Goal: Task Accomplishment & Management: Complete application form

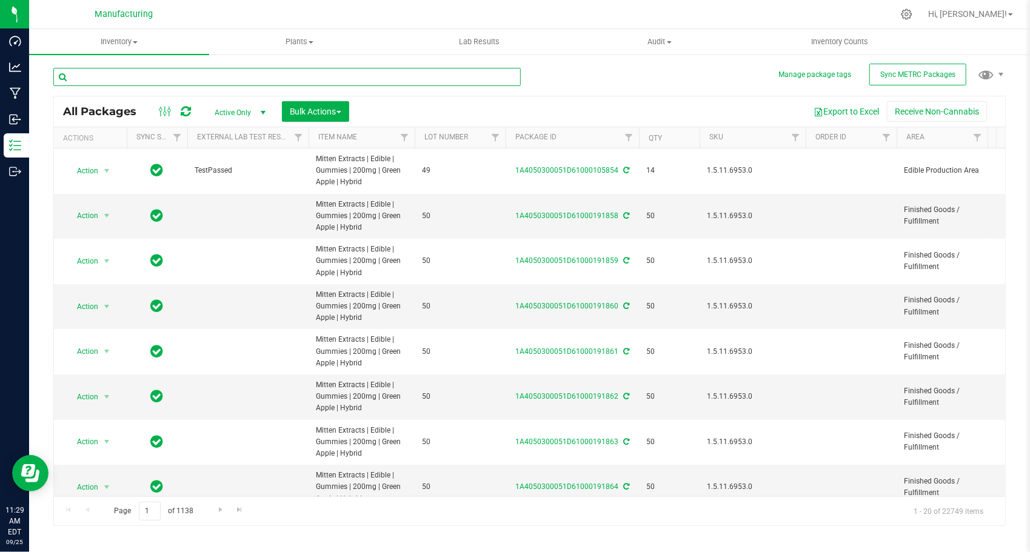
click at [247, 70] on input "text" at bounding box center [287, 77] width 468 height 18
paste input "1A4050300051D61000145211"
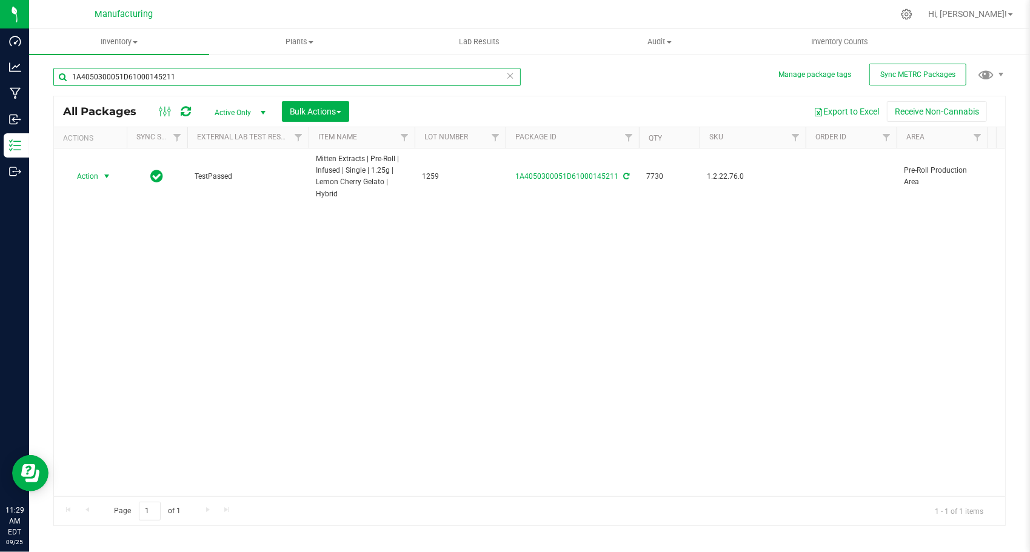
type input "1A4050300051D61000145211"
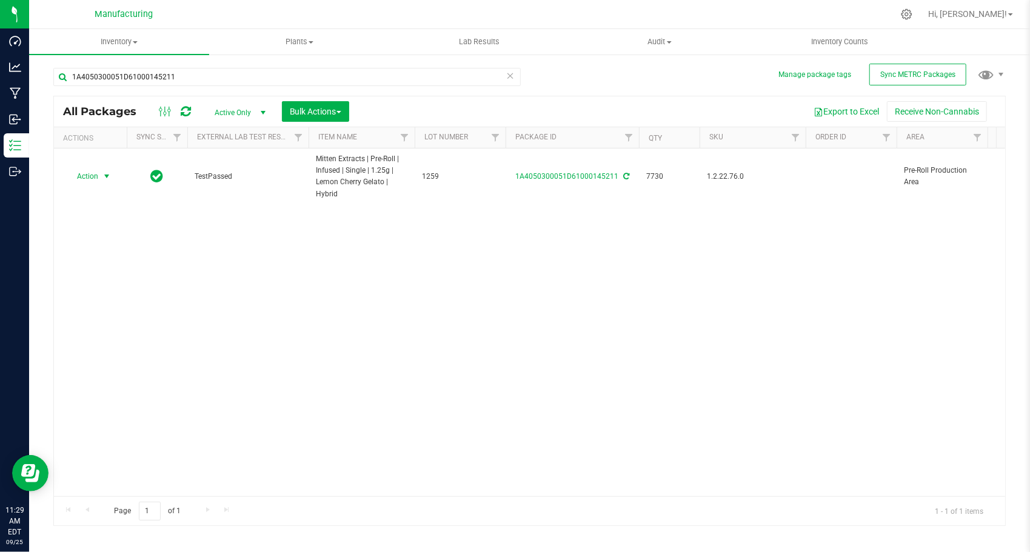
click at [104, 175] on span "select" at bounding box center [107, 177] width 10 height 10
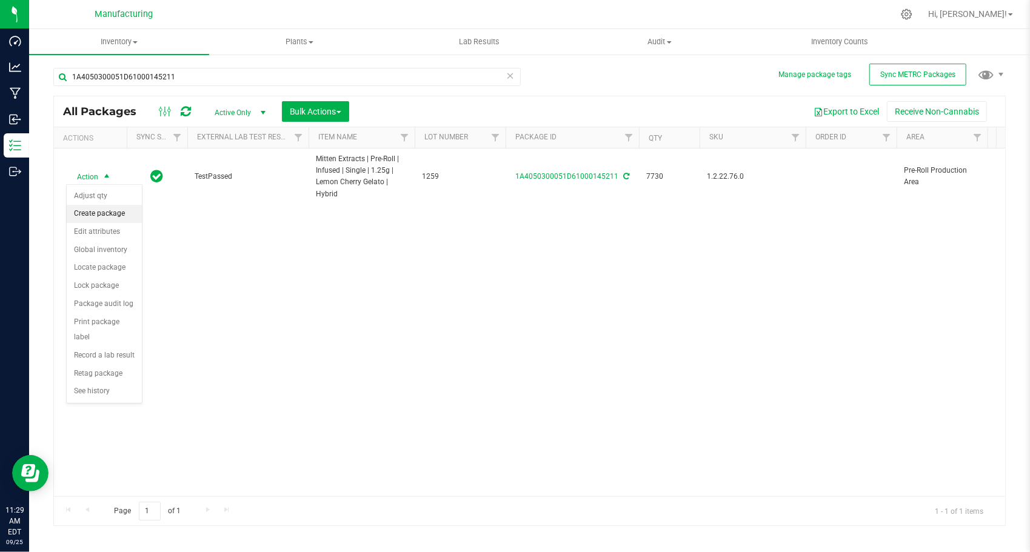
click at [115, 210] on li "Create package" at bounding box center [104, 214] width 75 height 18
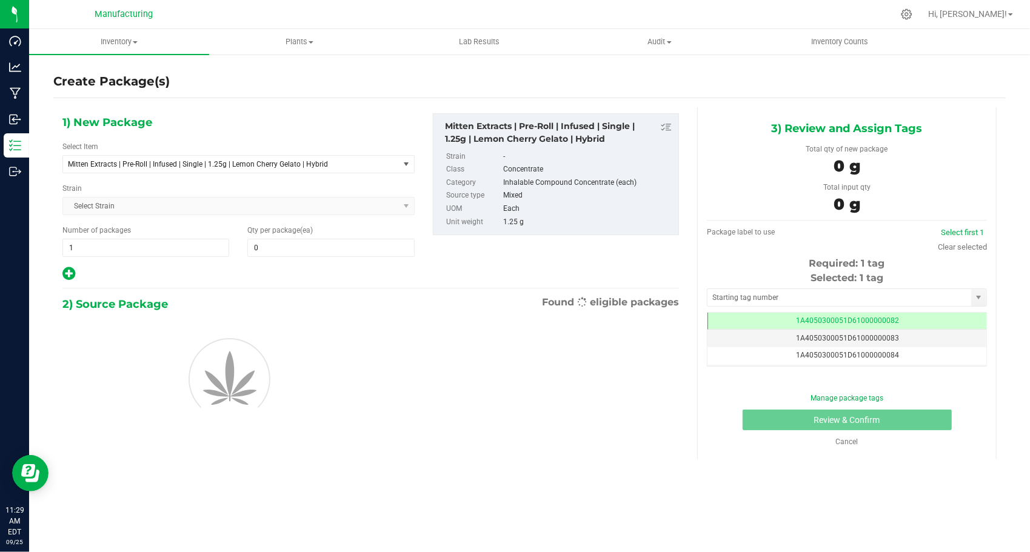
click at [127, 259] on div "1) New Package Select Item Mitten Extracts | Pre-Roll | Infused | Single | 1.25…" at bounding box center [238, 197] width 370 height 169
click at [127, 253] on span "1 1" at bounding box center [145, 248] width 167 height 18
click at [127, 253] on input "1" at bounding box center [146, 248] width 166 height 17
type input "253"
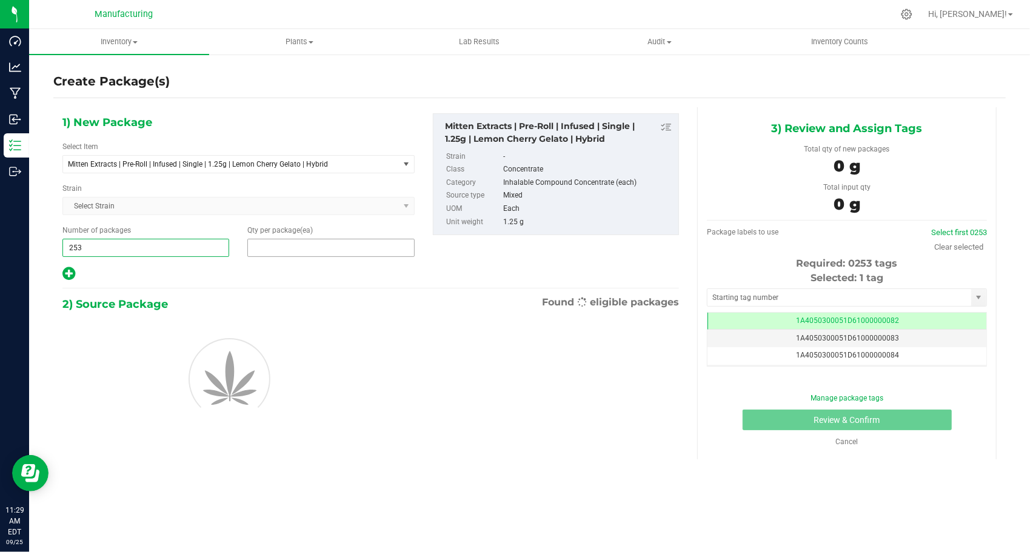
click at [280, 250] on span at bounding box center [330, 248] width 167 height 18
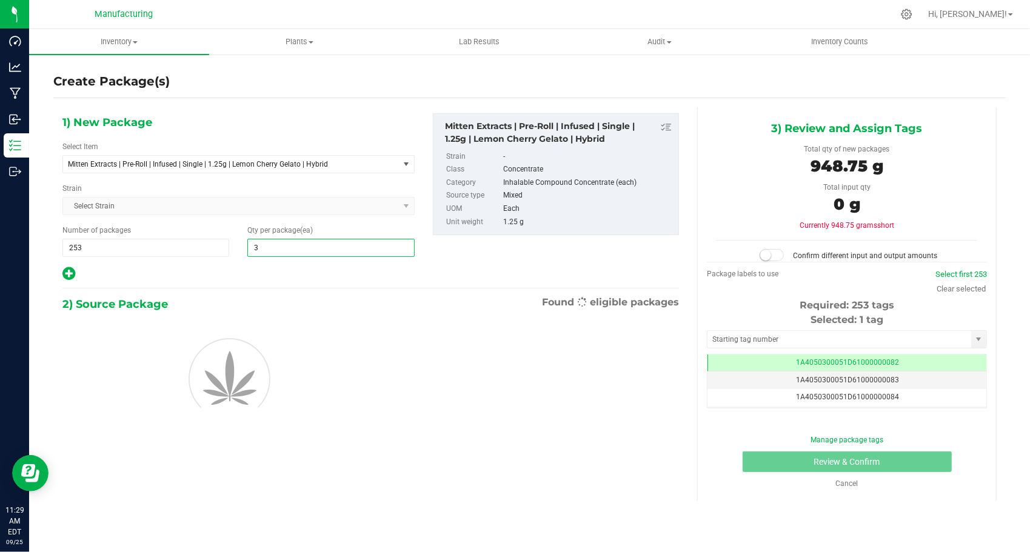
type input "30"
drag, startPoint x: 252, startPoint y: 277, endPoint x: 272, endPoint y: 280, distance: 19.6
click at [252, 277] on div at bounding box center [238, 274] width 352 height 16
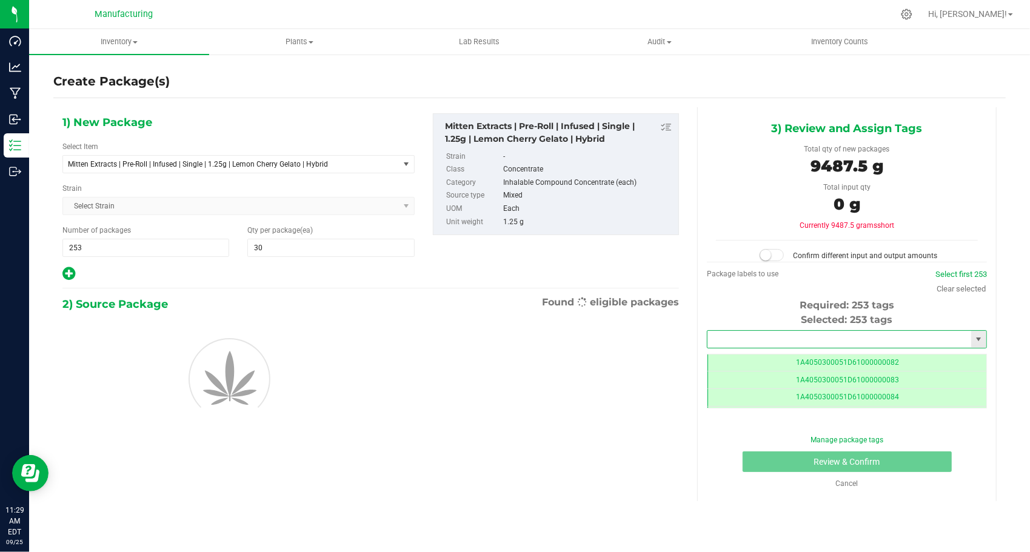
click at [744, 340] on input "text" at bounding box center [840, 339] width 264 height 17
type input "1A4050300051D61000192081"
click at [757, 356] on li "1A4050300051D61000192081" at bounding box center [847, 358] width 279 height 18
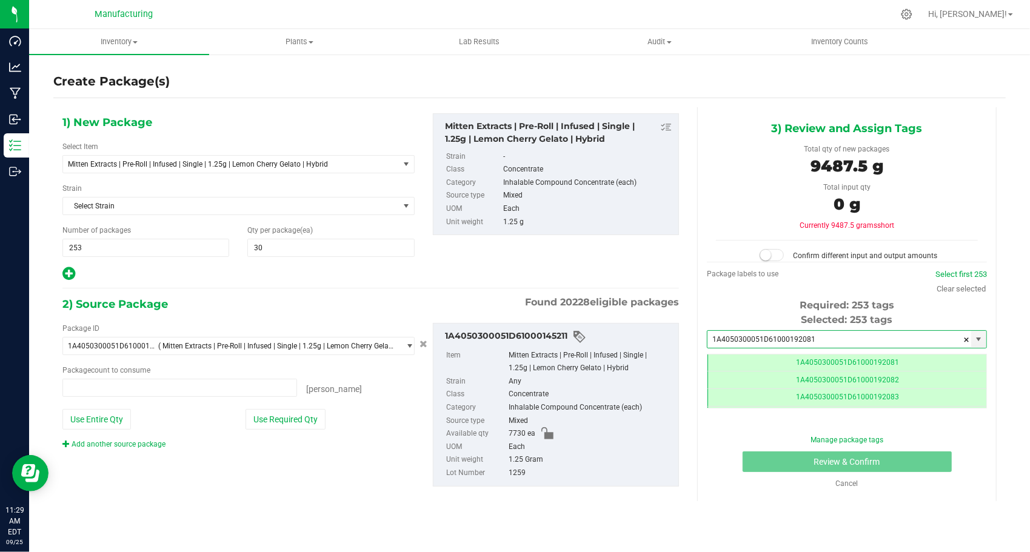
type input "0 ea"
type input "1A4050300051D61000192081"
click at [310, 417] on button "Use Required Qty" at bounding box center [286, 419] width 80 height 21
type input "7590 ea"
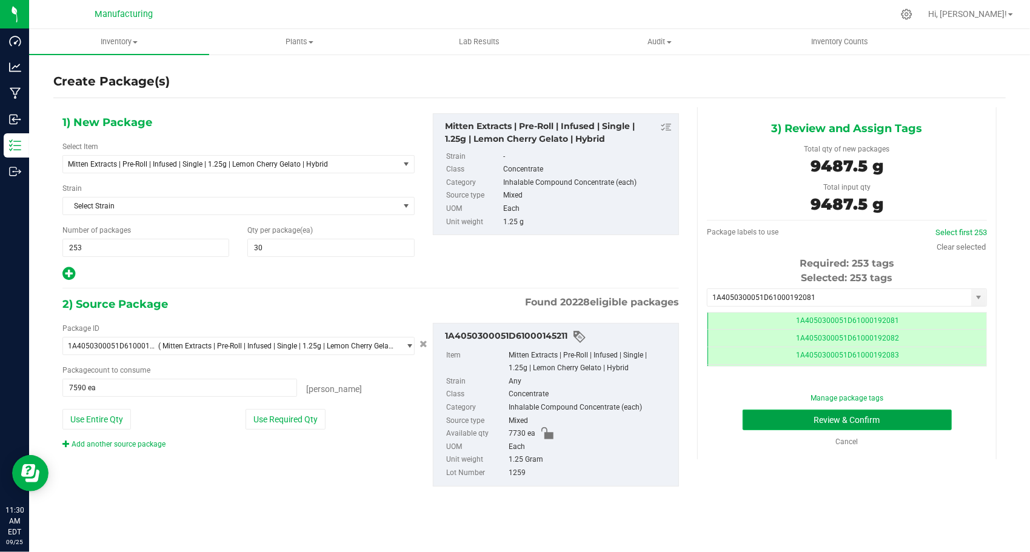
click at [744, 423] on button "Review & Confirm" at bounding box center [847, 420] width 209 height 21
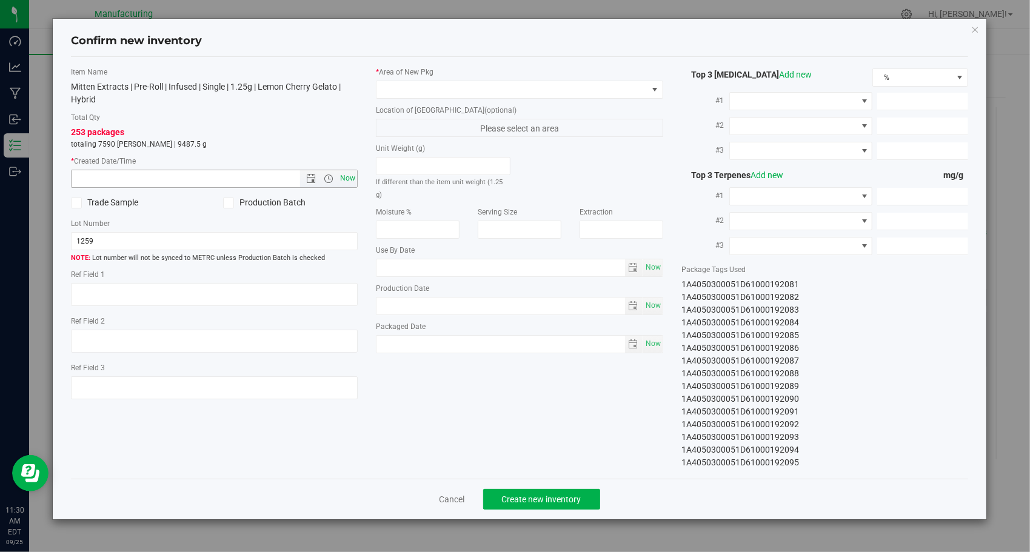
click at [348, 178] on span "Now" at bounding box center [348, 179] width 21 height 18
type input "[DATE] 11:30 AM"
click at [507, 93] on span at bounding box center [512, 89] width 271 height 17
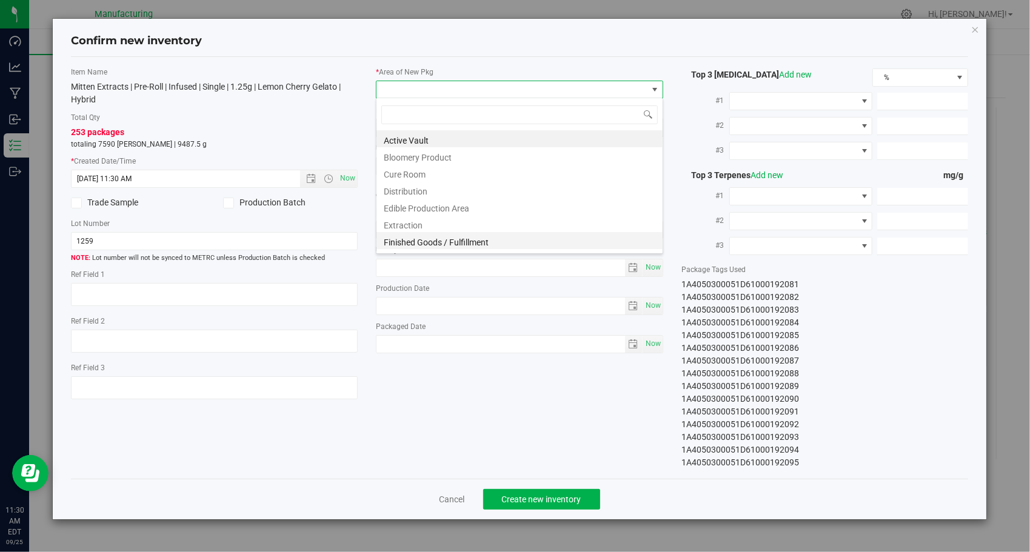
click at [493, 130] on ul "Active Vault Bloomery Product Cure Room Distribution Edible Production Area Ext…" at bounding box center [520, 130] width 286 height 0
click at [492, 238] on li "Finished Goods / Fulfillment" at bounding box center [520, 240] width 286 height 17
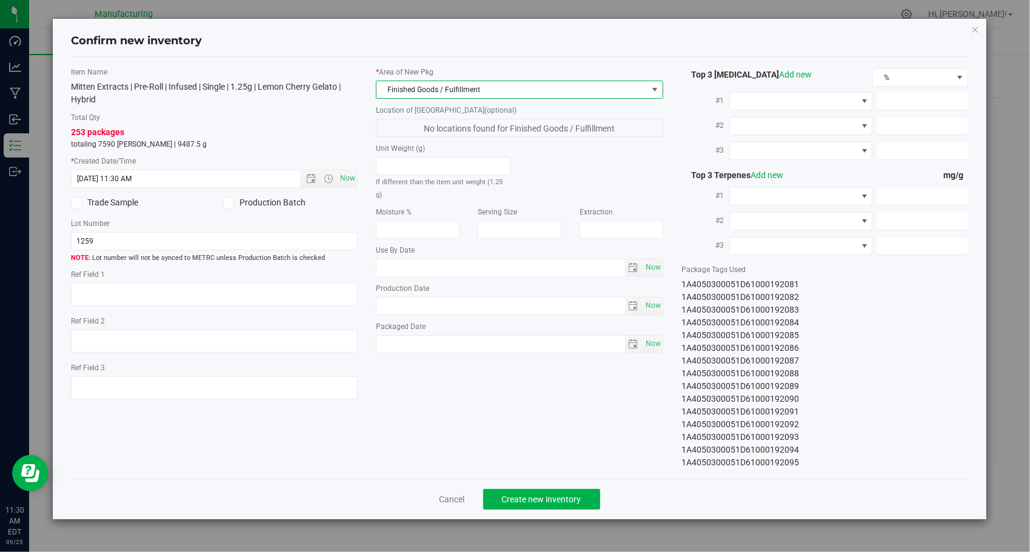
drag, startPoint x: 518, startPoint y: 374, endPoint x: 509, endPoint y: 377, distance: 10.4
click at [518, 373] on div "Item Name Mitten Extracts | Pre-Roll | Infused | Single | 1.25g | Lemon Cherry …" at bounding box center [520, 268] width 916 height 403
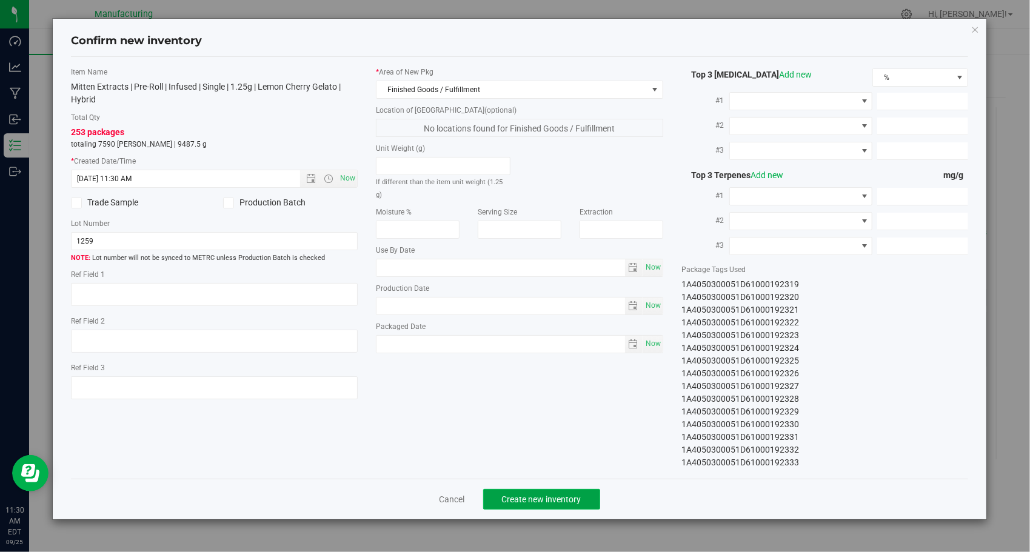
click at [537, 496] on span "Create new inventory" at bounding box center [541, 500] width 79 height 10
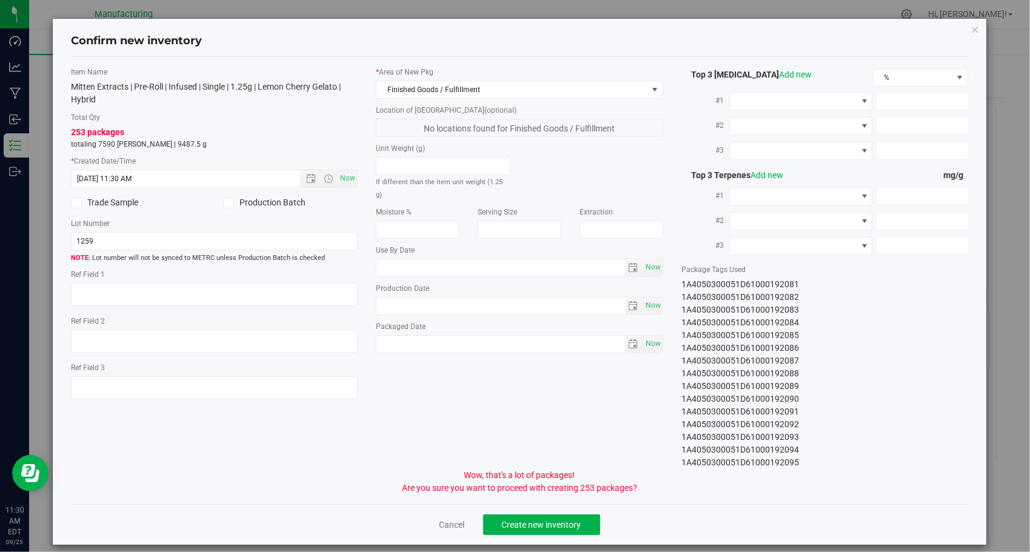
click at [570, 511] on div "Cancel Create new inventory" at bounding box center [520, 525] width 898 height 41
click at [570, 517] on button "Create new inventory" at bounding box center [541, 525] width 117 height 21
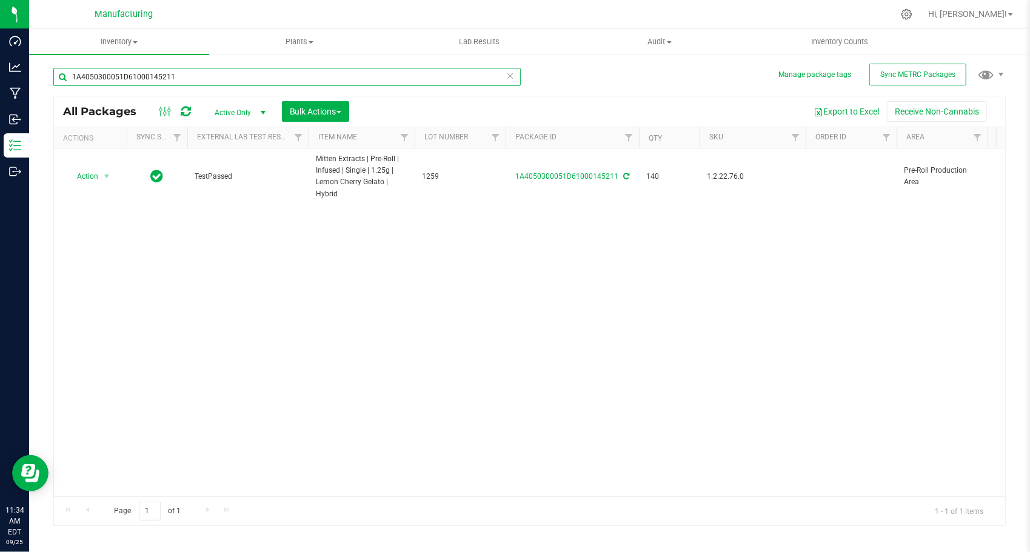
click at [290, 70] on input "1A4050300051D61000145211" at bounding box center [287, 77] width 468 height 18
paste input "6"
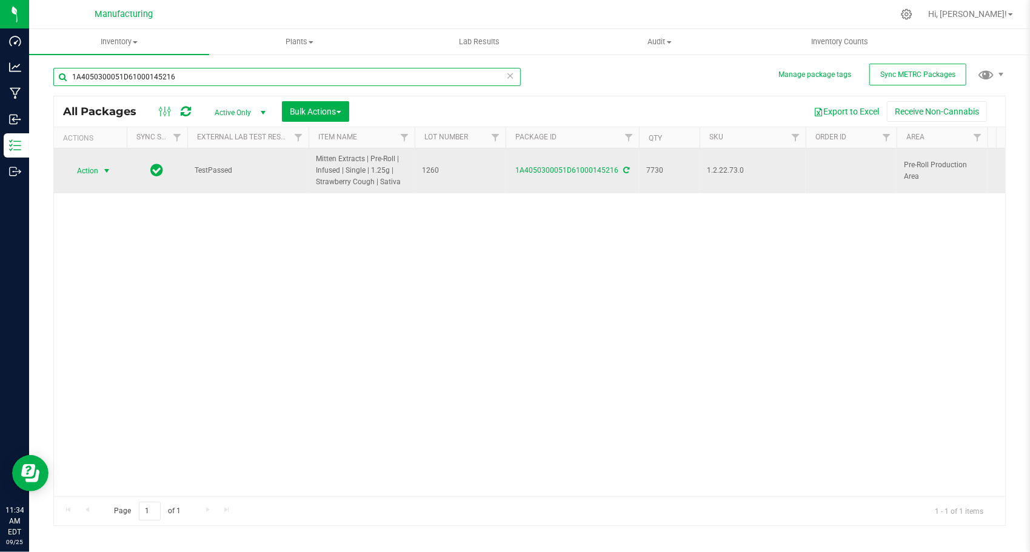
type input "1A4050300051D61000145216"
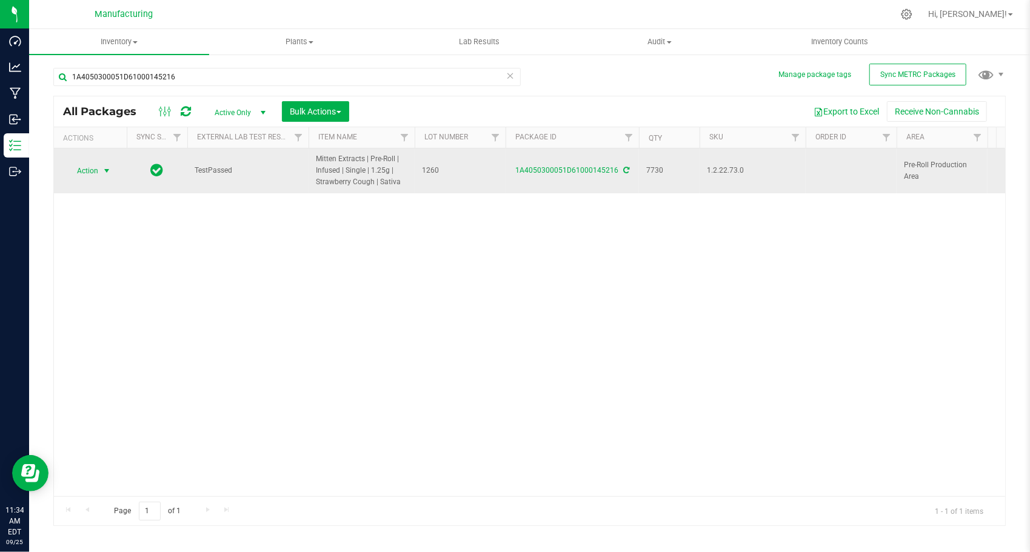
click at [108, 168] on span "select" at bounding box center [107, 171] width 10 height 10
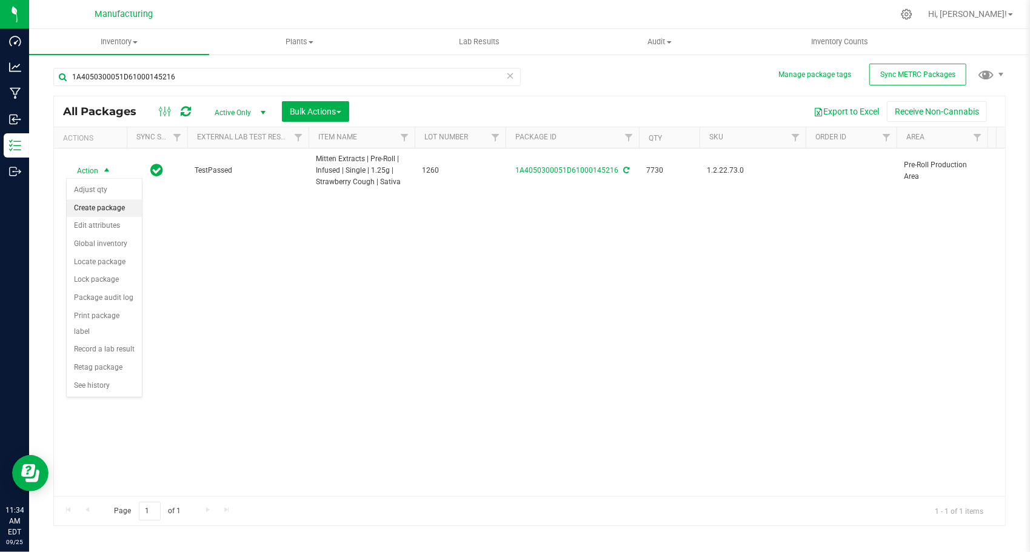
click at [112, 206] on li "Create package" at bounding box center [104, 208] width 75 height 18
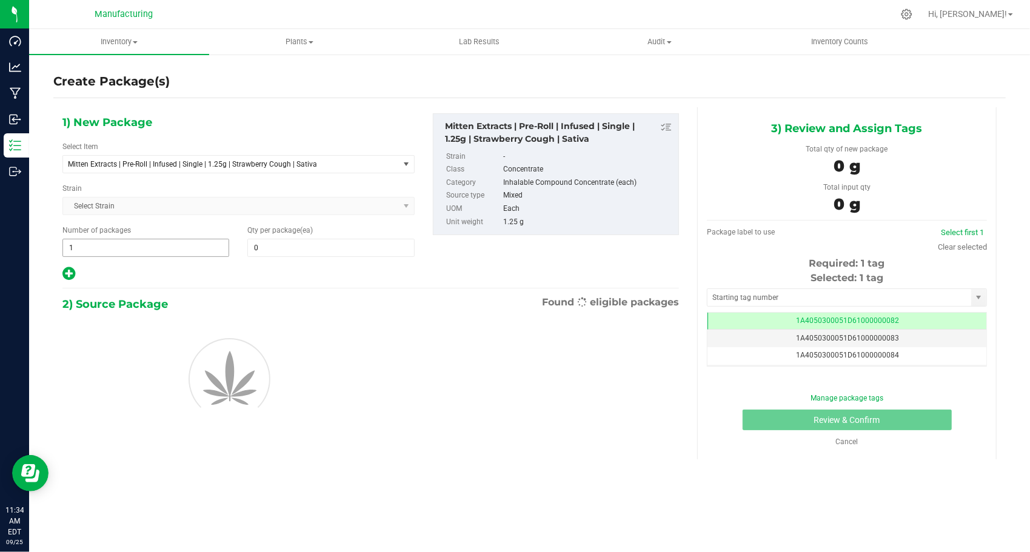
click at [163, 254] on span "1 1" at bounding box center [145, 248] width 167 height 18
click at [163, 254] on input "1" at bounding box center [146, 248] width 166 height 17
type input "259"
click at [281, 252] on span at bounding box center [330, 248] width 167 height 18
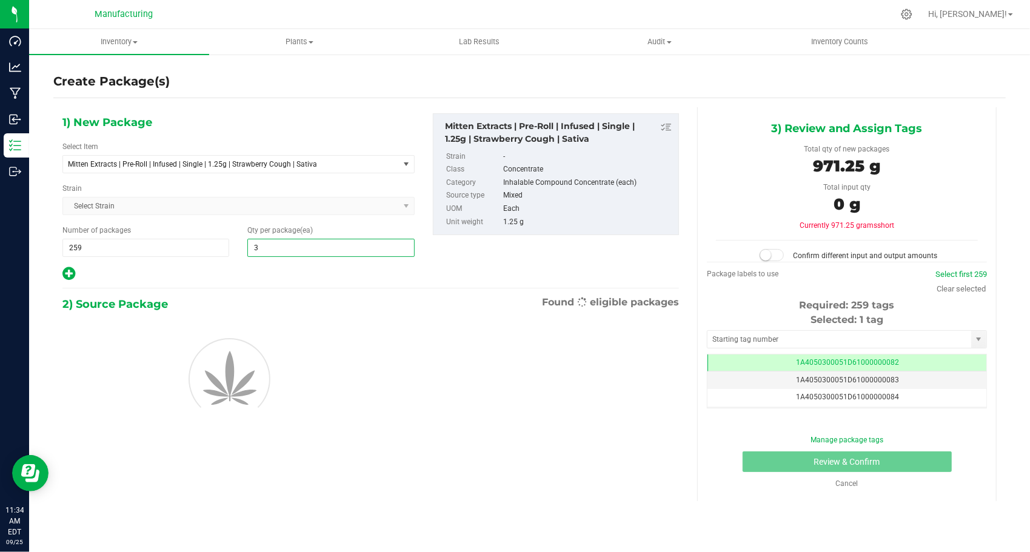
type input "30"
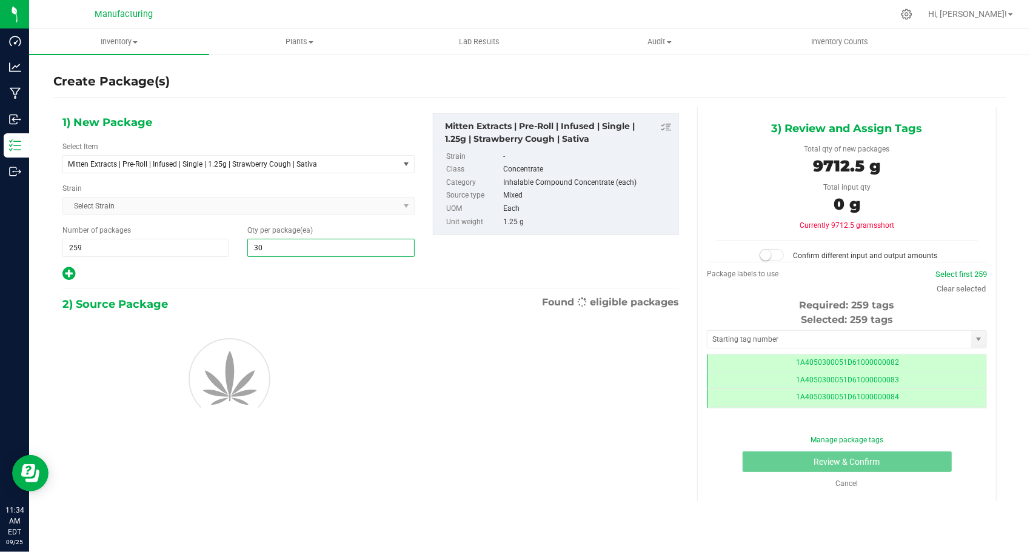
type input "30"
click at [267, 273] on div at bounding box center [238, 274] width 352 height 16
click at [733, 332] on input "text" at bounding box center [840, 339] width 264 height 17
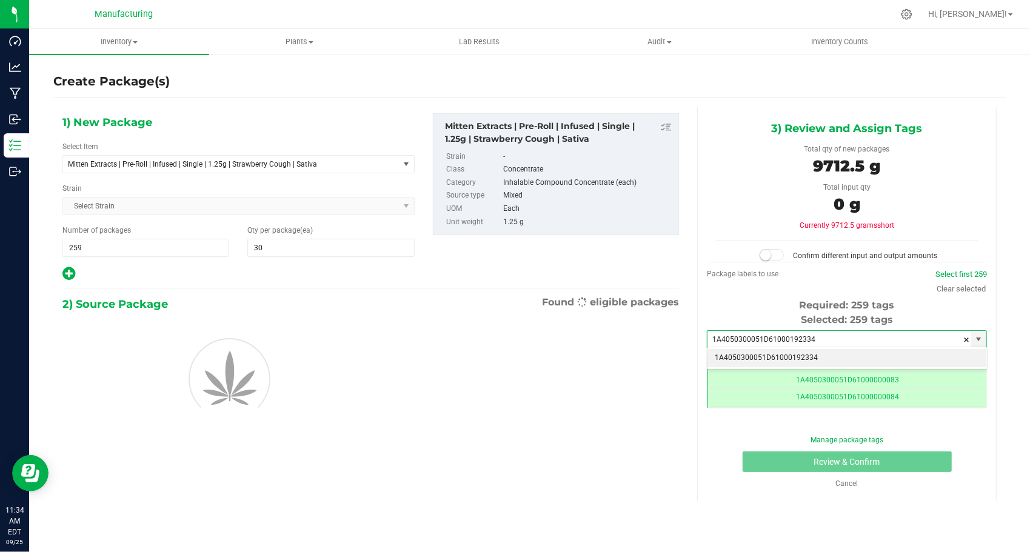
click at [740, 352] on li "1A4050300051D61000192334" at bounding box center [847, 358] width 279 height 18
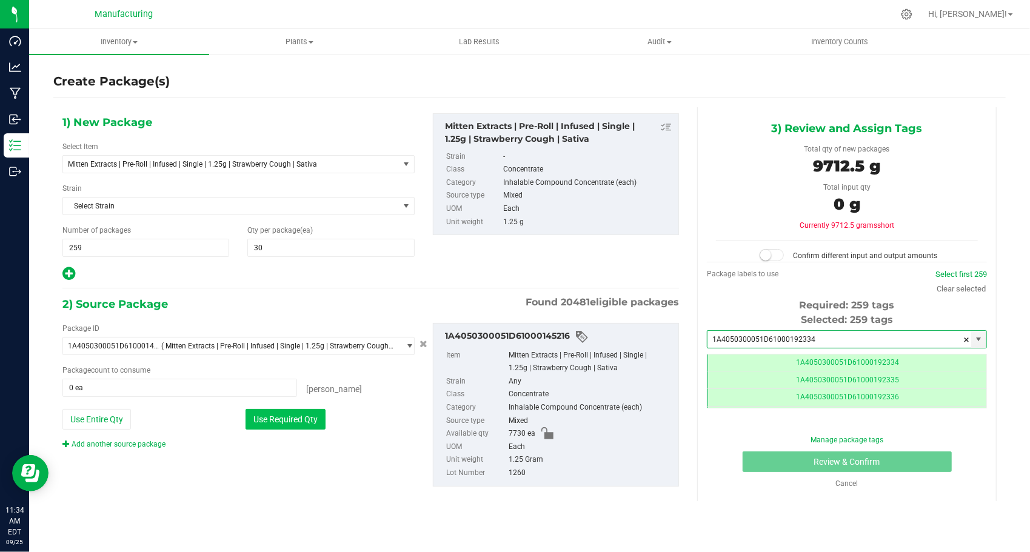
type input "1A4050300051D61000192334"
click at [278, 416] on button "Use Required Qty" at bounding box center [286, 419] width 80 height 21
type input "7730 ea"
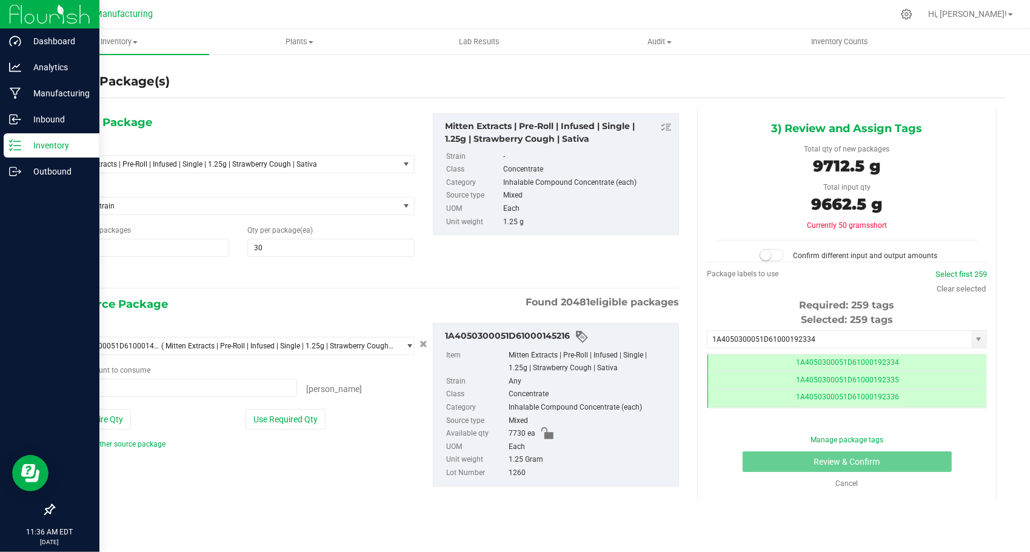
click at [42, 144] on p "Inventory" at bounding box center [57, 145] width 73 height 15
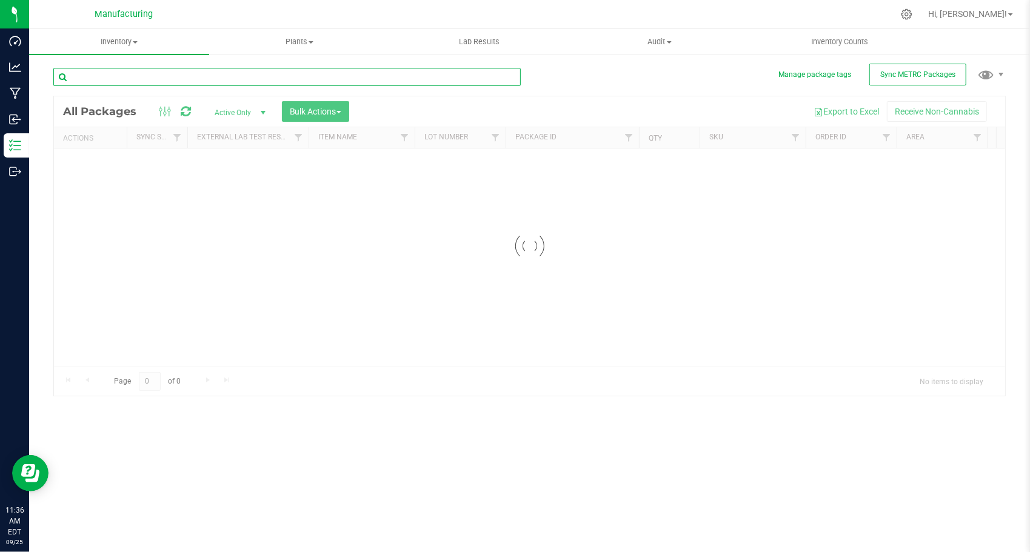
click at [293, 79] on input "text" at bounding box center [287, 77] width 468 height 18
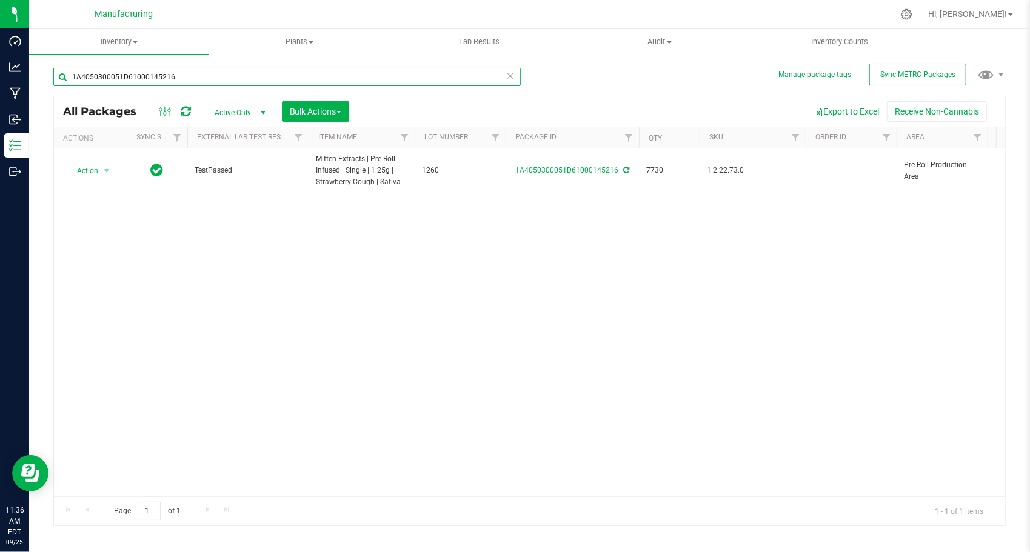
type input "1A4050300051D61000145216"
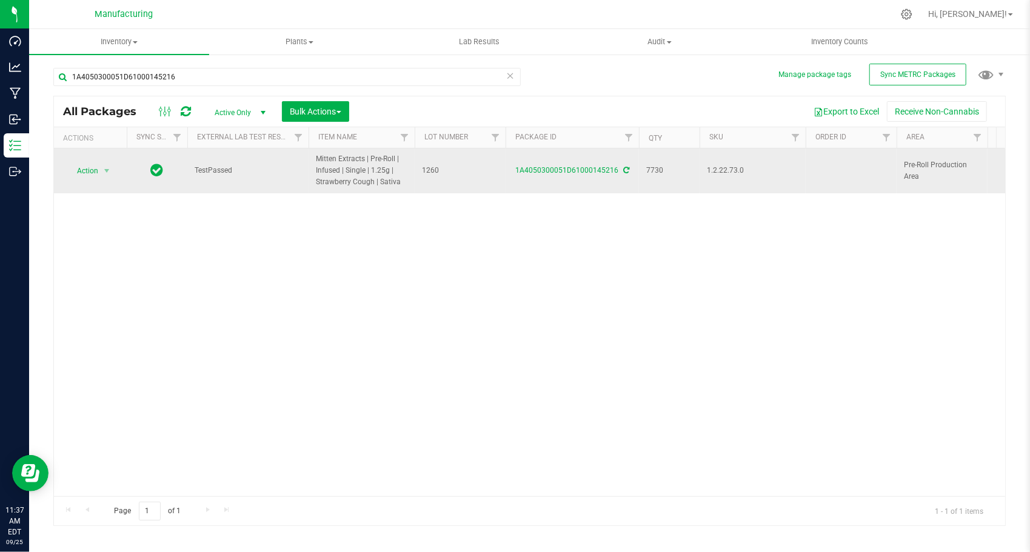
click at [623, 172] on icon at bounding box center [626, 170] width 6 height 7
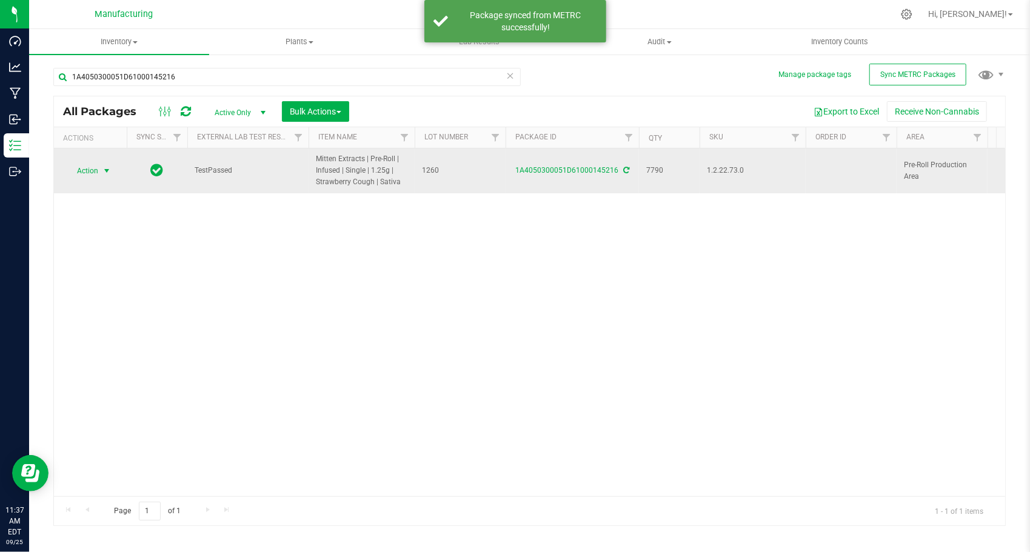
click at [102, 177] on span "select" at bounding box center [106, 171] width 15 height 17
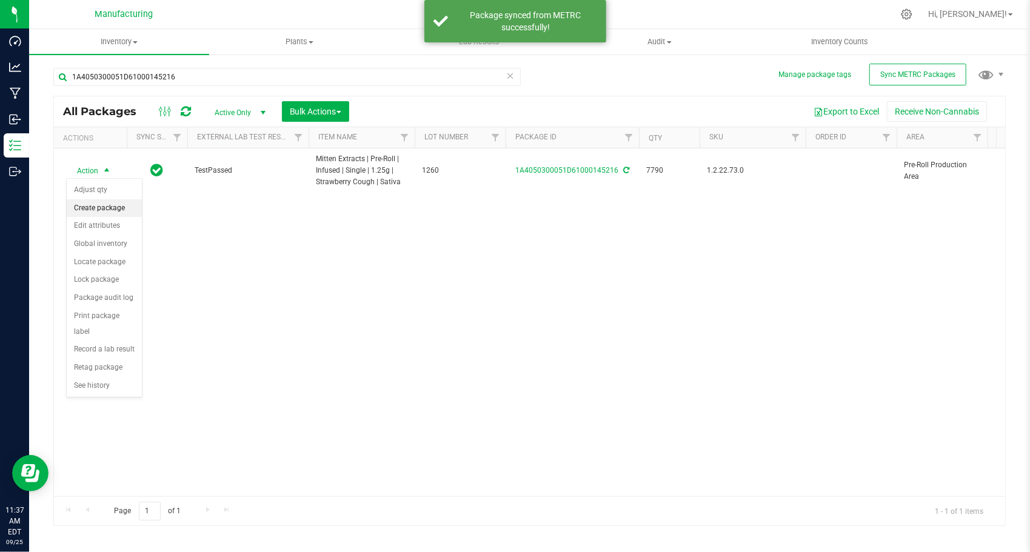
click at [108, 207] on li "Create package" at bounding box center [104, 208] width 75 height 18
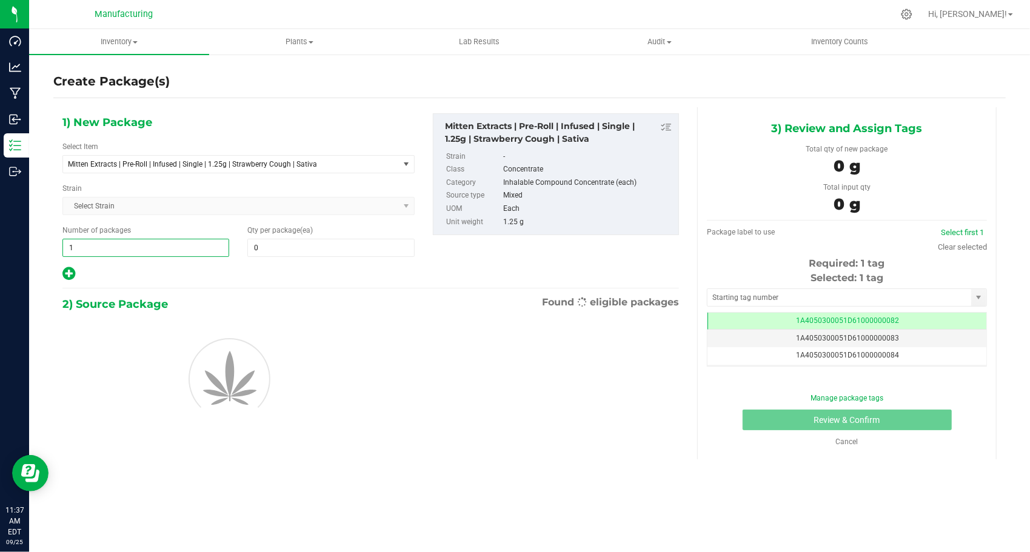
click at [126, 243] on span "1 1" at bounding box center [145, 248] width 167 height 18
click at [126, 243] on input "1" at bounding box center [146, 248] width 166 height 17
type input "259"
click at [283, 243] on span at bounding box center [330, 248] width 167 height 18
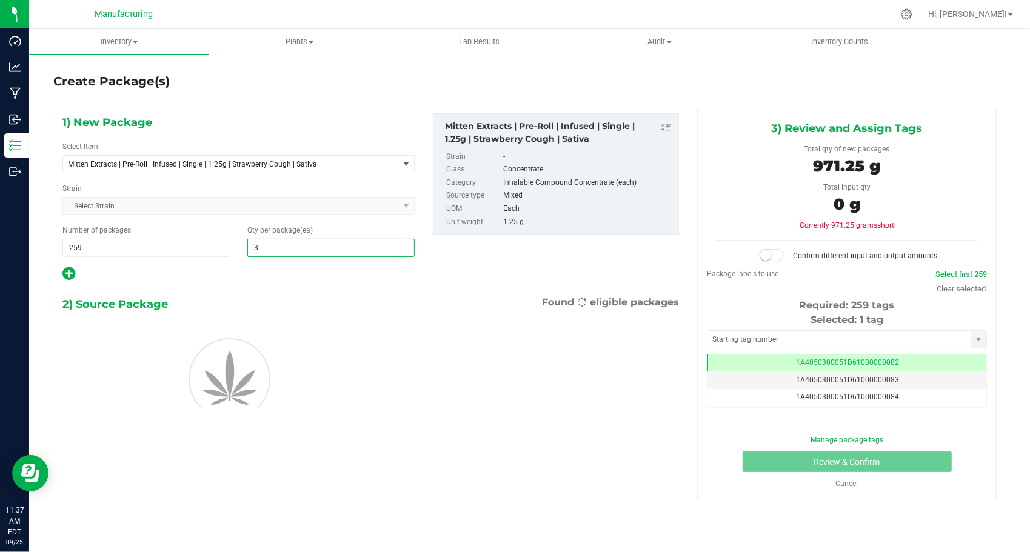
type input "30"
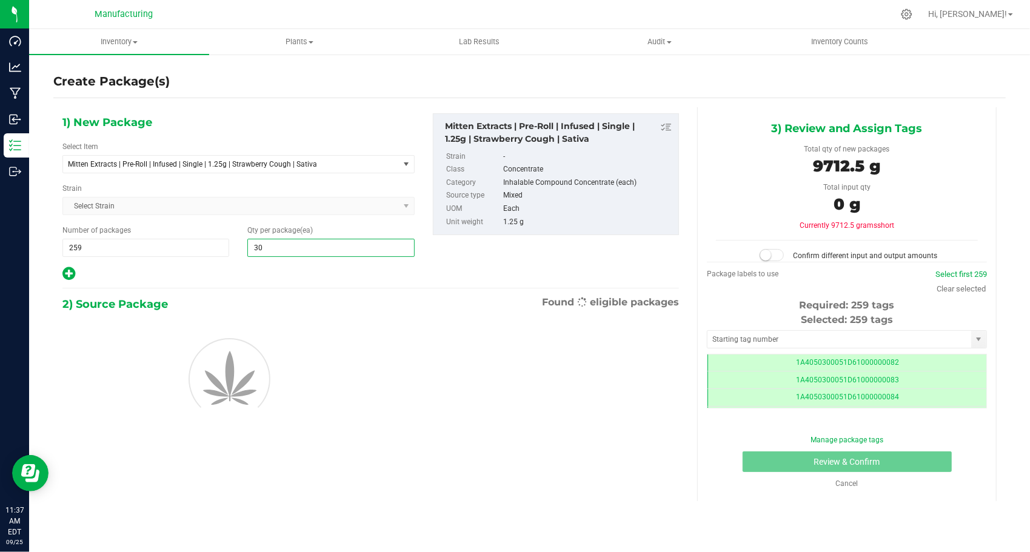
type input "30"
drag, startPoint x: 258, startPoint y: 260, endPoint x: 277, endPoint y: 271, distance: 22.0
click at [258, 260] on div "1) New Package Select Item Mitten Extracts | Pre-Roll | Infused | Single | 1.25…" at bounding box center [238, 197] width 370 height 169
click at [777, 338] on input "text" at bounding box center [840, 339] width 264 height 17
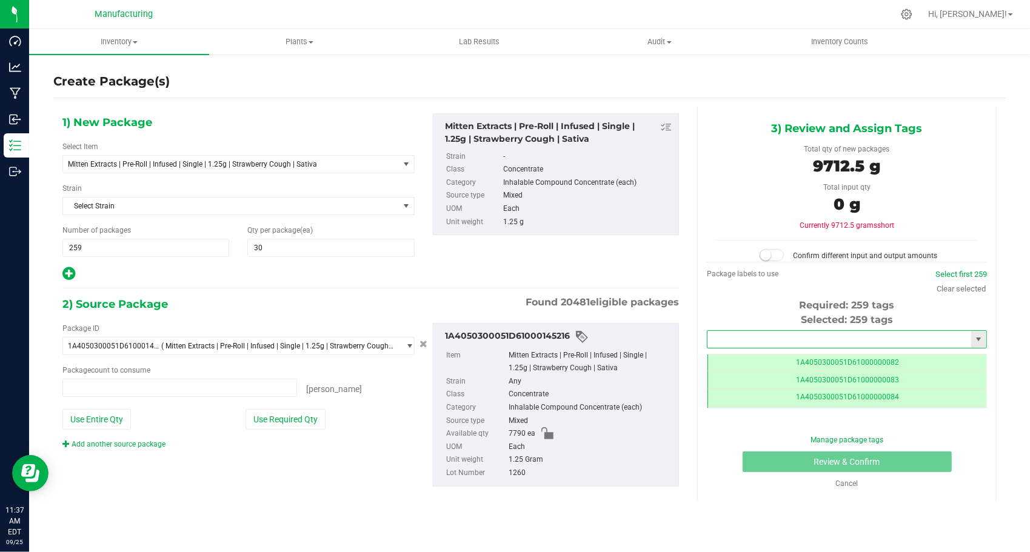
type input "0 ea"
click at [774, 355] on li "1A4050300051D61000192334" at bounding box center [847, 358] width 279 height 18
type input "1A4050300051D61000192334"
click at [278, 420] on button "Use Required Qty" at bounding box center [286, 419] width 80 height 21
type input "7770 ea"
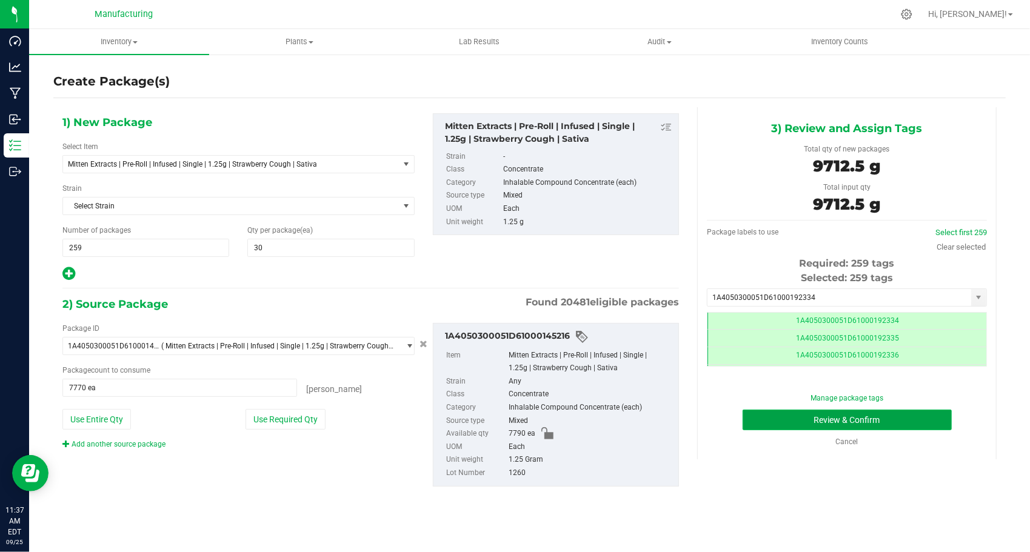
click at [760, 422] on button "Review & Confirm" at bounding box center [847, 420] width 209 height 21
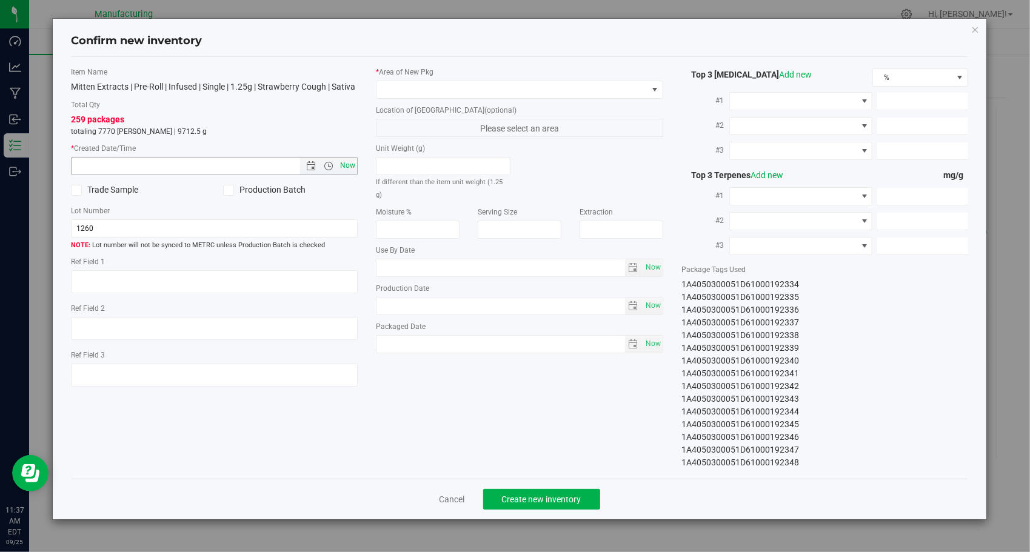
click at [343, 167] on span "Now" at bounding box center [348, 166] width 21 height 18
type input "[DATE] 11:37 AM"
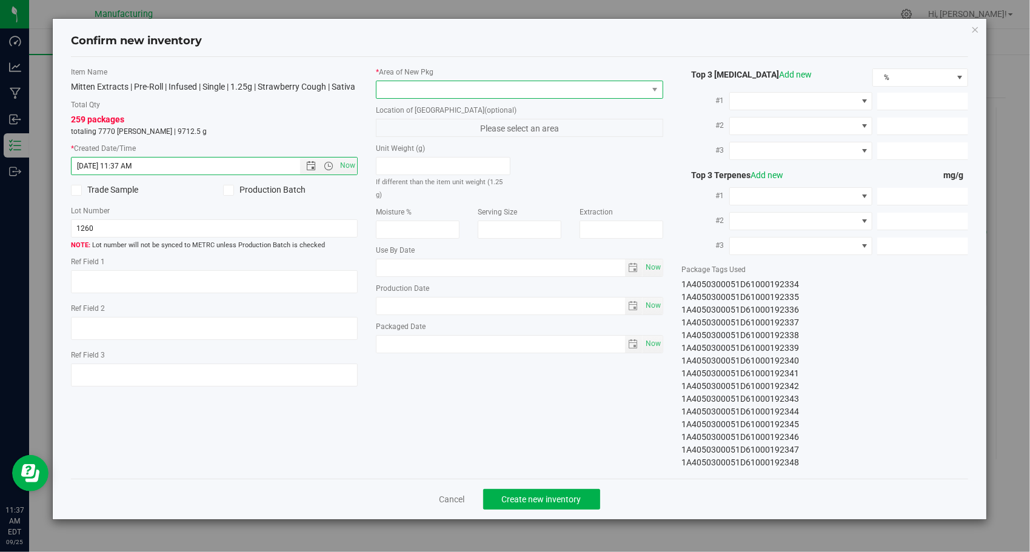
click at [424, 92] on span at bounding box center [512, 89] width 271 height 17
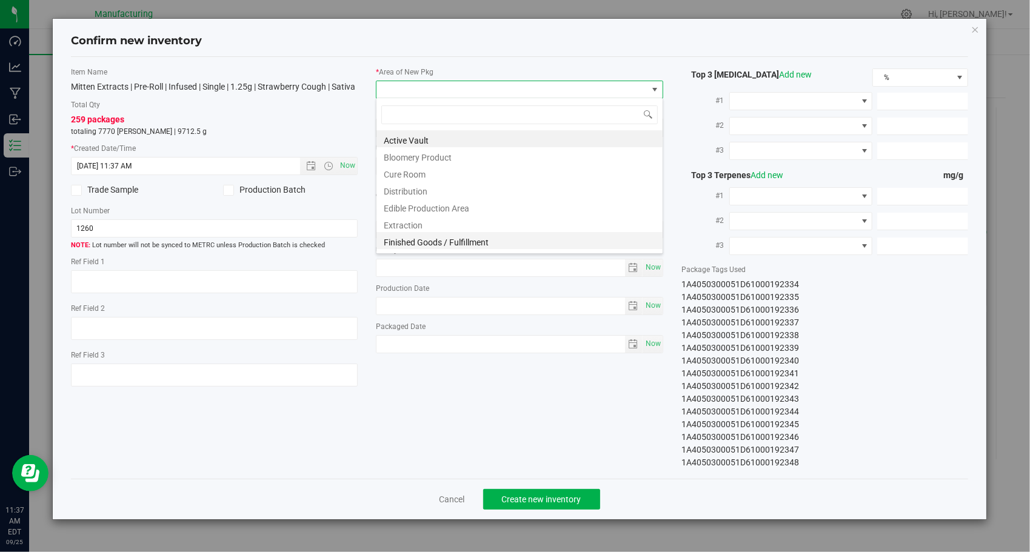
click at [421, 243] on li "Finished Goods / Fulfillment" at bounding box center [520, 240] width 286 height 17
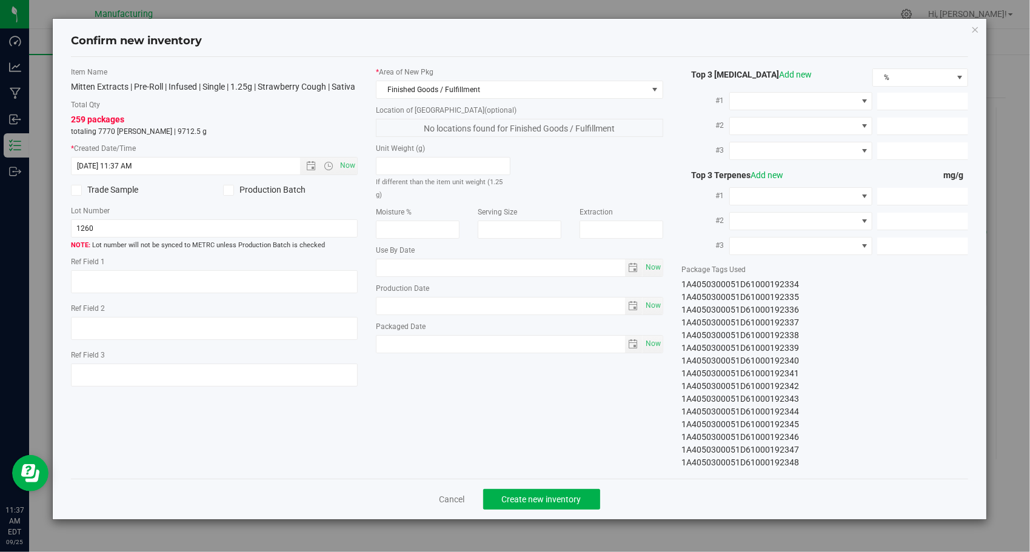
click at [495, 389] on div "Item Name Mitten Extracts | Pre-Roll | Infused | Single | 1.25g | Strawberry Co…" at bounding box center [520, 268] width 916 height 403
click at [505, 495] on span "Create new inventory" at bounding box center [541, 500] width 79 height 10
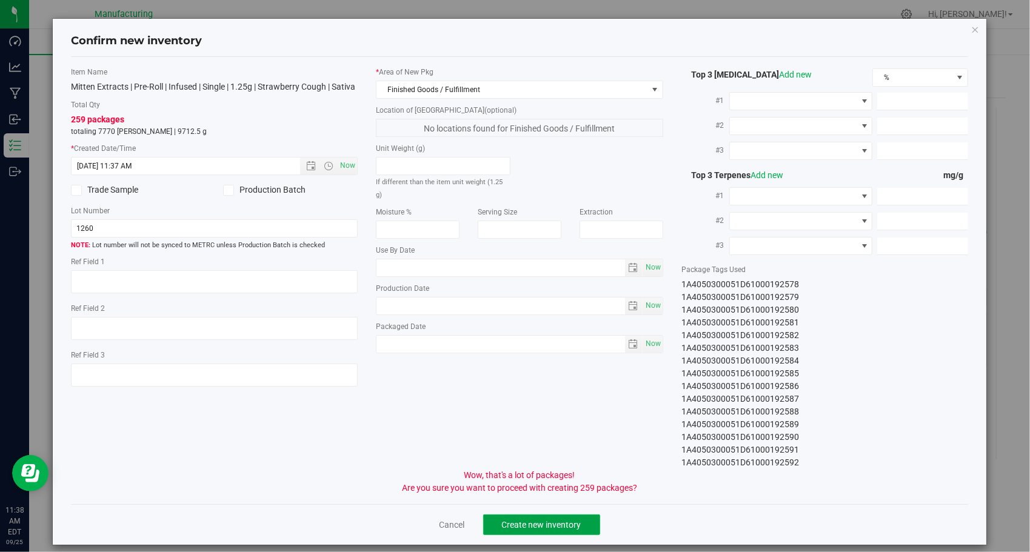
click at [521, 516] on button "Create new inventory" at bounding box center [541, 525] width 117 height 21
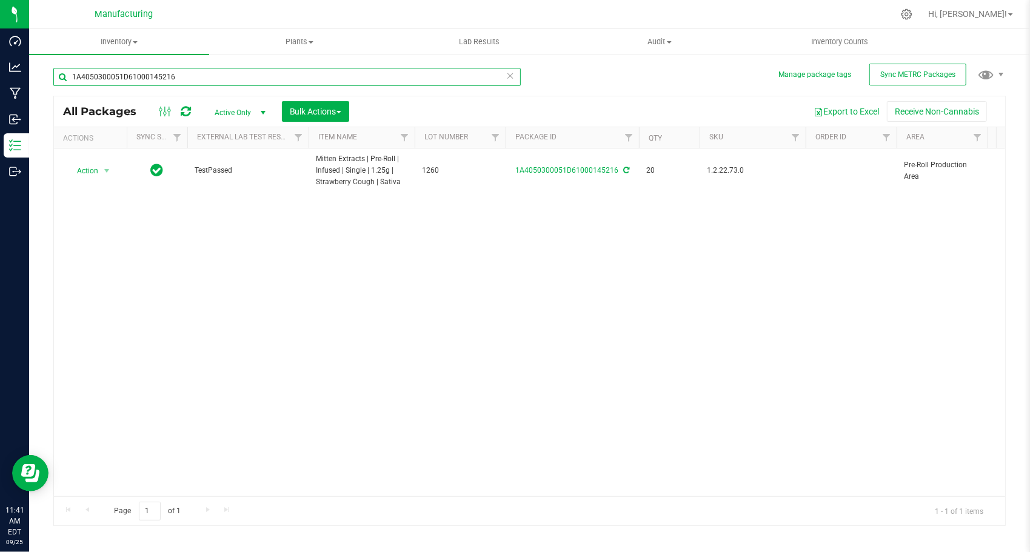
click at [301, 81] on input "1A4050300051D61000145216" at bounding box center [287, 77] width 468 height 18
click at [301, 80] on input "1A4050300051D61000145216" at bounding box center [287, 77] width 468 height 18
paste input "20"
type input "1A4050300051D61000145220"
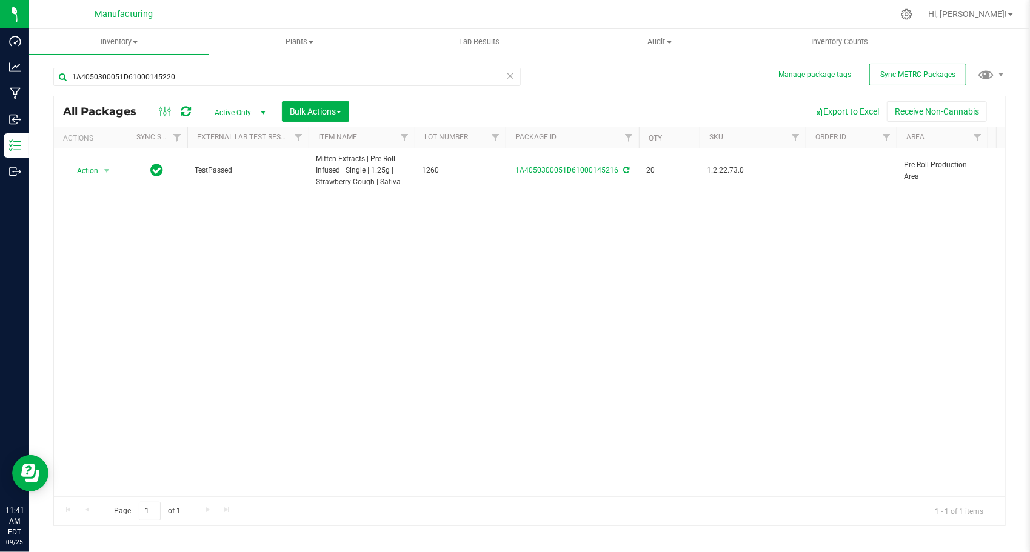
click at [404, 263] on div "Action Action Adjust qty Create package Edit attributes Global inventory Locate…" at bounding box center [529, 323] width 951 height 348
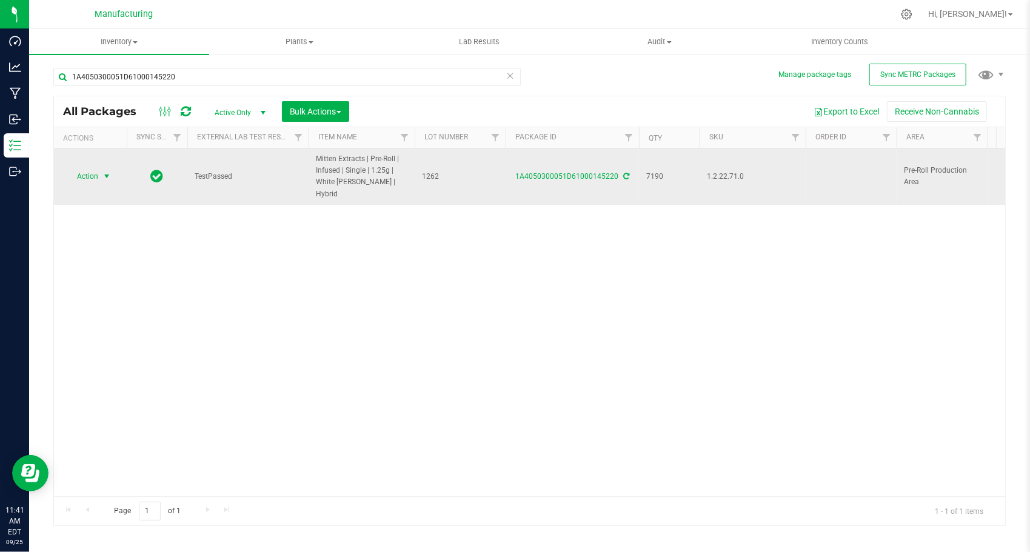
click at [106, 173] on span "select" at bounding box center [107, 177] width 10 height 10
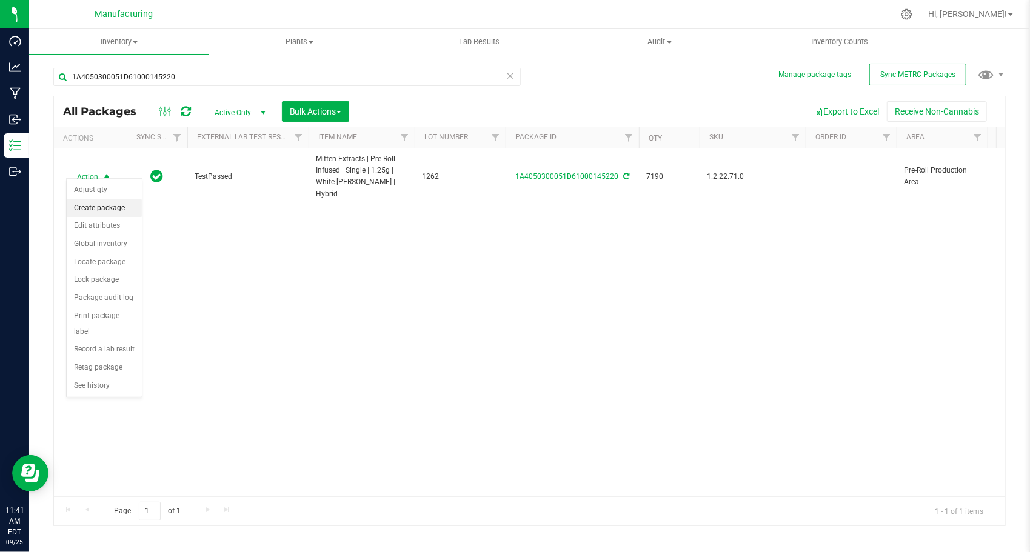
click at [131, 203] on li "Create package" at bounding box center [104, 208] width 75 height 18
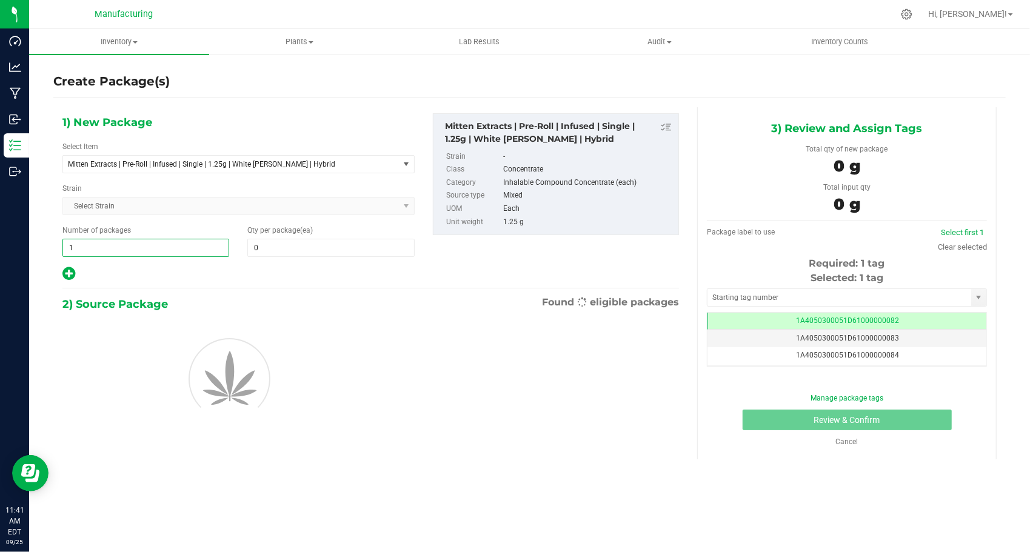
click at [122, 253] on span "1 1" at bounding box center [145, 248] width 167 height 18
click at [122, 252] on input "1" at bounding box center [146, 248] width 166 height 17
click at [121, 249] on input "1" at bounding box center [146, 248] width 166 height 17
click at [119, 247] on input "1" at bounding box center [146, 248] width 166 height 17
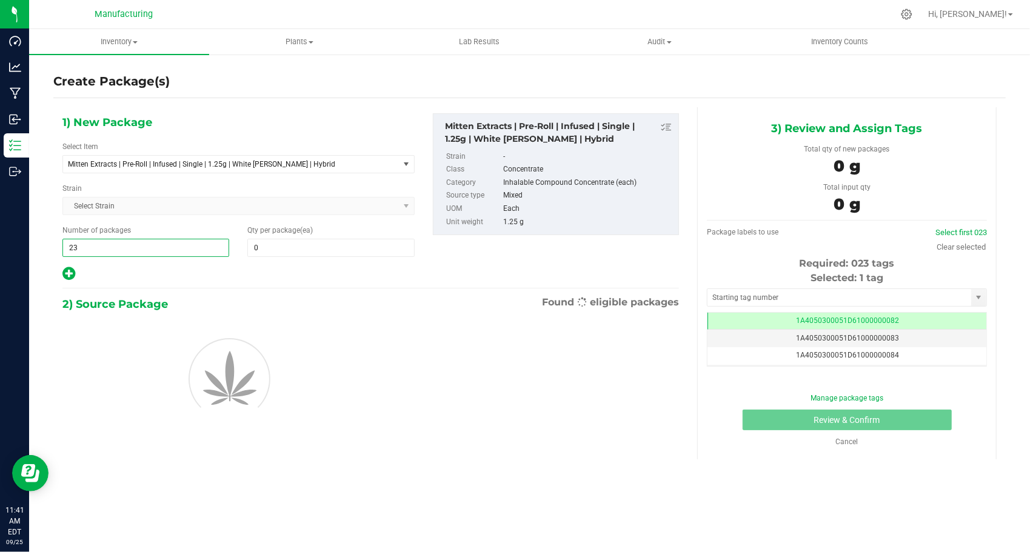
type input "235"
click at [270, 246] on span at bounding box center [330, 248] width 167 height 18
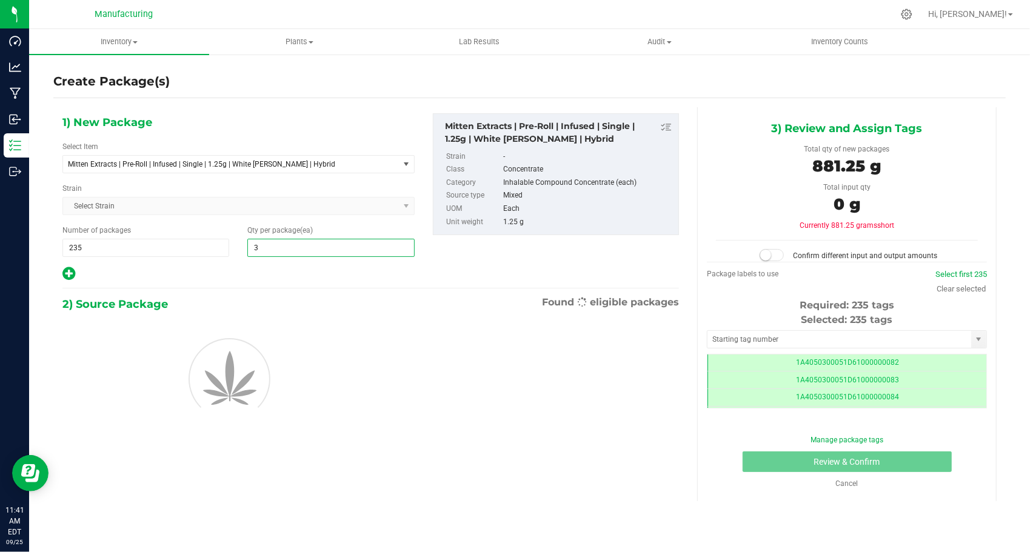
type input "30"
click at [253, 268] on div at bounding box center [238, 274] width 352 height 16
click at [810, 341] on input "text" at bounding box center [840, 339] width 264 height 17
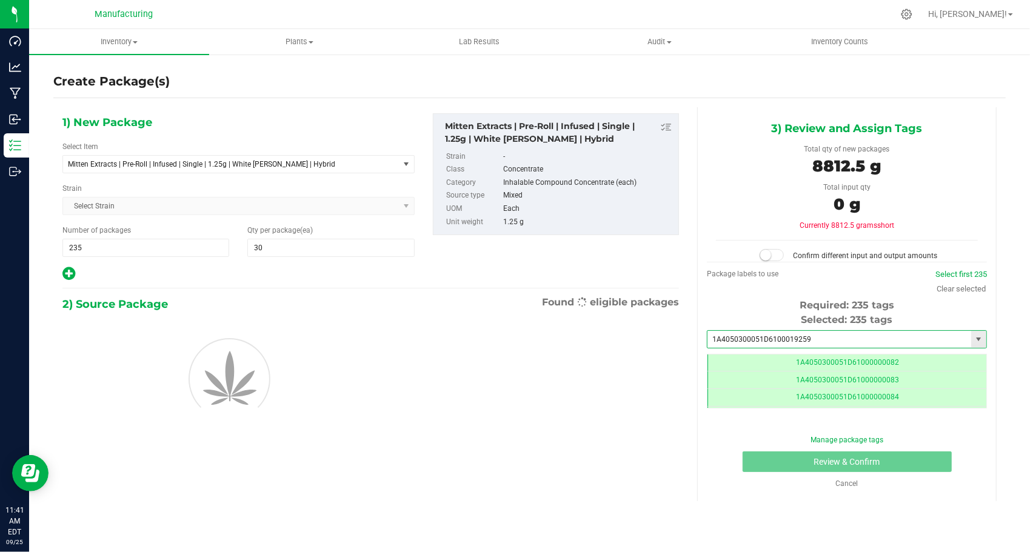
type input "1A4050300051D61000192593"
click at [815, 354] on li "1A4050300051D61000192593" at bounding box center [847, 358] width 279 height 18
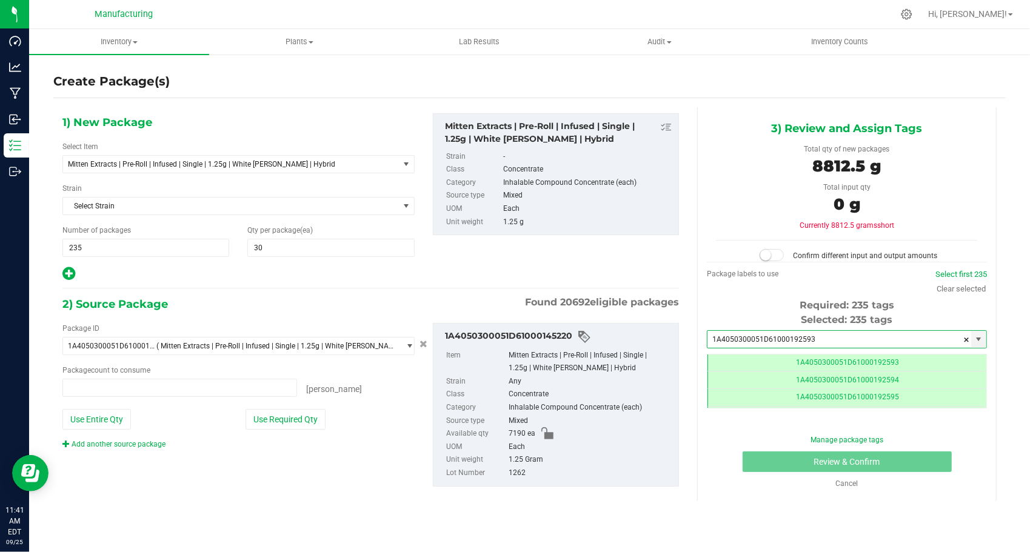
type input "0 ea"
type input "1A4050300051D61000192593"
click at [294, 429] on div "Package ID 1A4050300051D61000145220 ( Mitten Extracts | Pre-Roll | Infused | Si…" at bounding box center [238, 386] width 370 height 127
click at [294, 411] on button "Use Required Qty" at bounding box center [286, 419] width 80 height 21
type input "7050 ea"
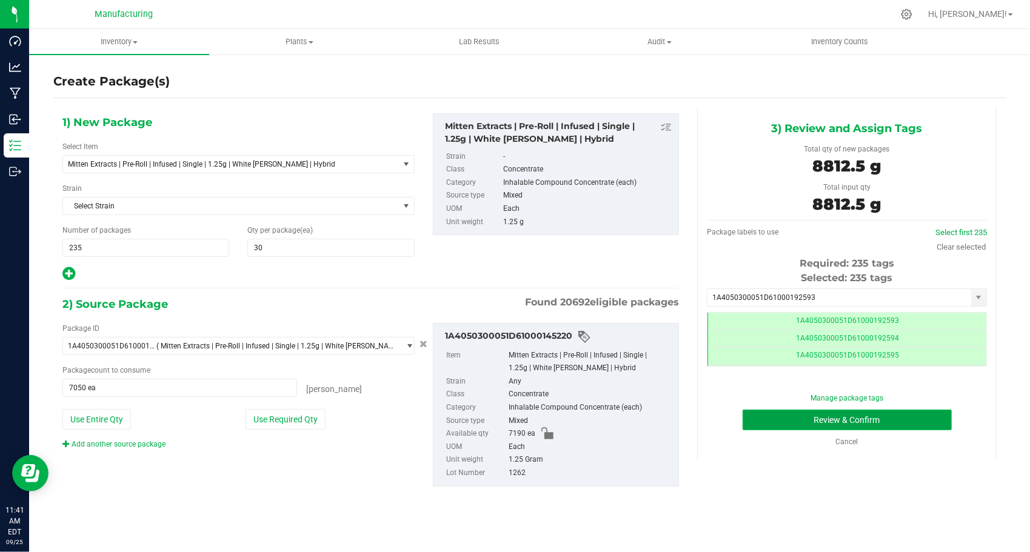
click at [764, 419] on button "Review & Confirm" at bounding box center [847, 420] width 209 height 21
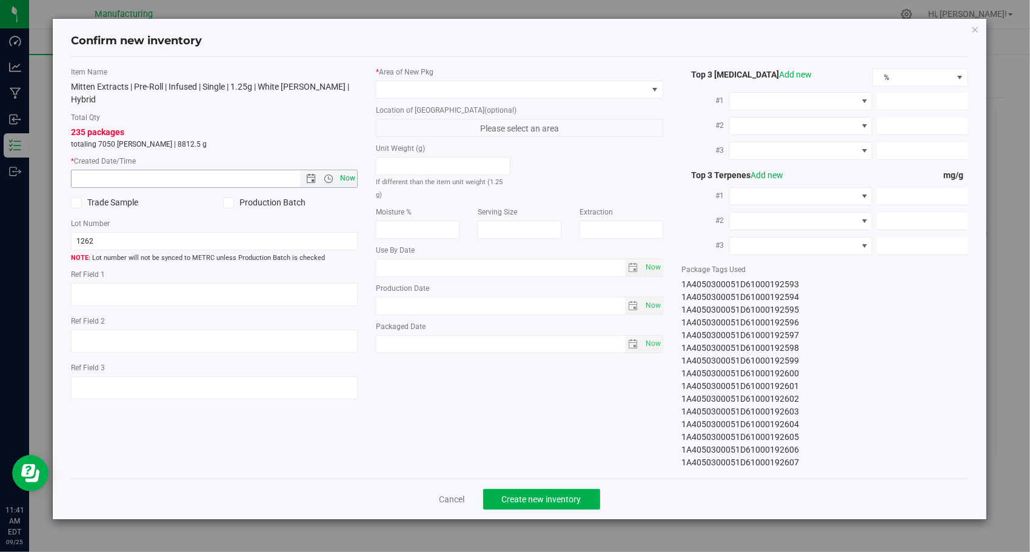
click at [344, 170] on span "Now" at bounding box center [348, 179] width 21 height 18
type input "[DATE] 11:41 AM"
click at [451, 90] on span at bounding box center [512, 89] width 271 height 17
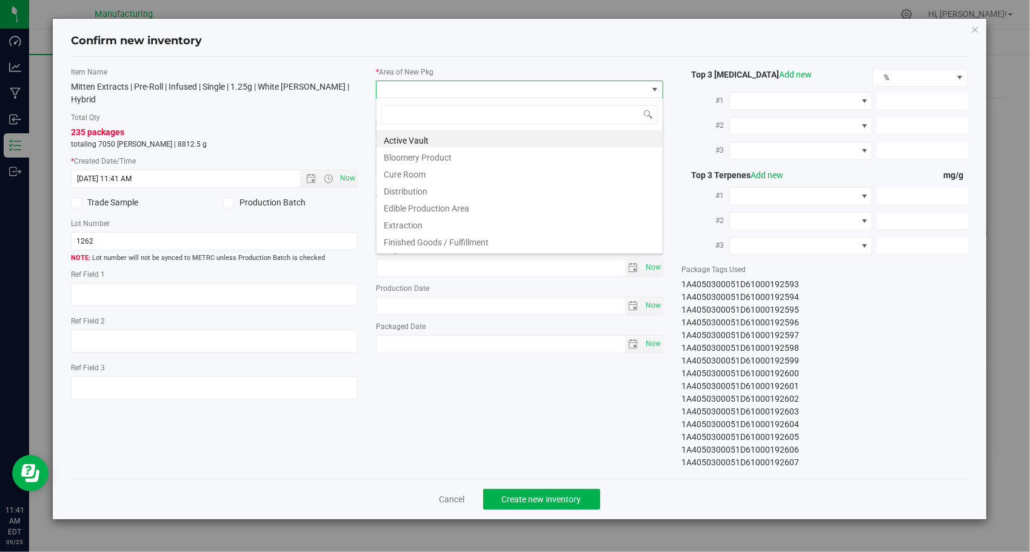
click at [486, 240] on li "Finished Goods / Fulfillment" at bounding box center [520, 240] width 286 height 17
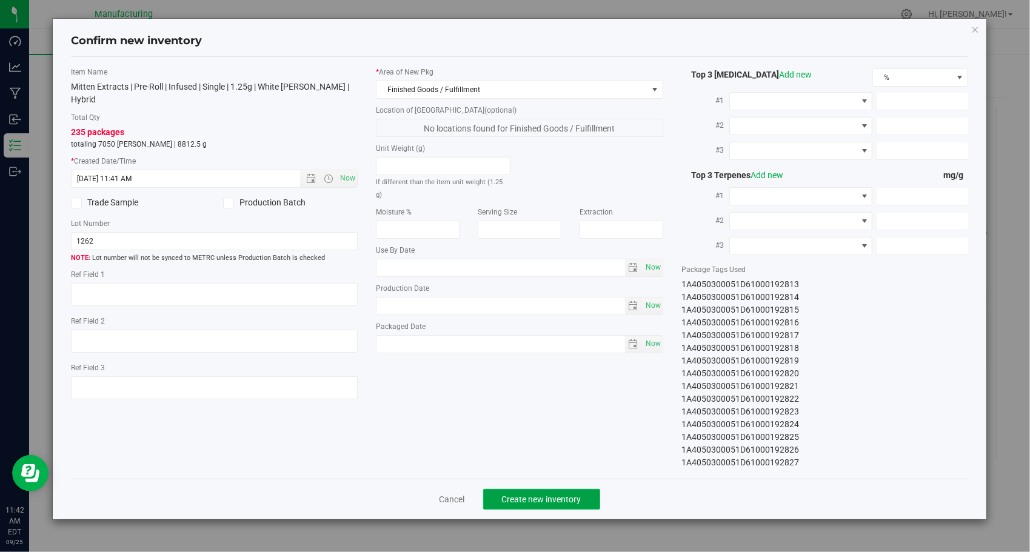
click at [501, 506] on button "Create new inventory" at bounding box center [541, 499] width 117 height 21
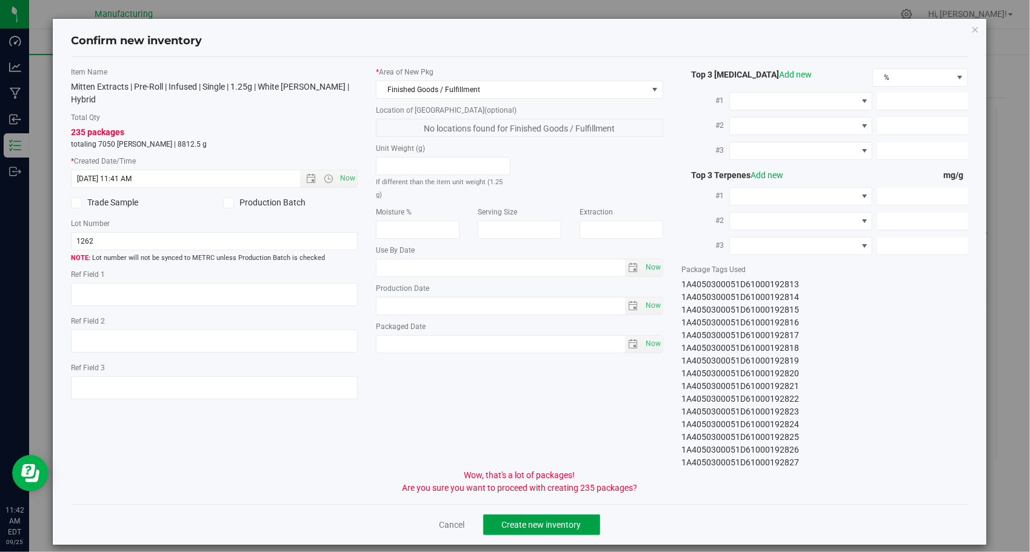
click at [513, 520] on span "Create new inventory" at bounding box center [541, 525] width 79 height 10
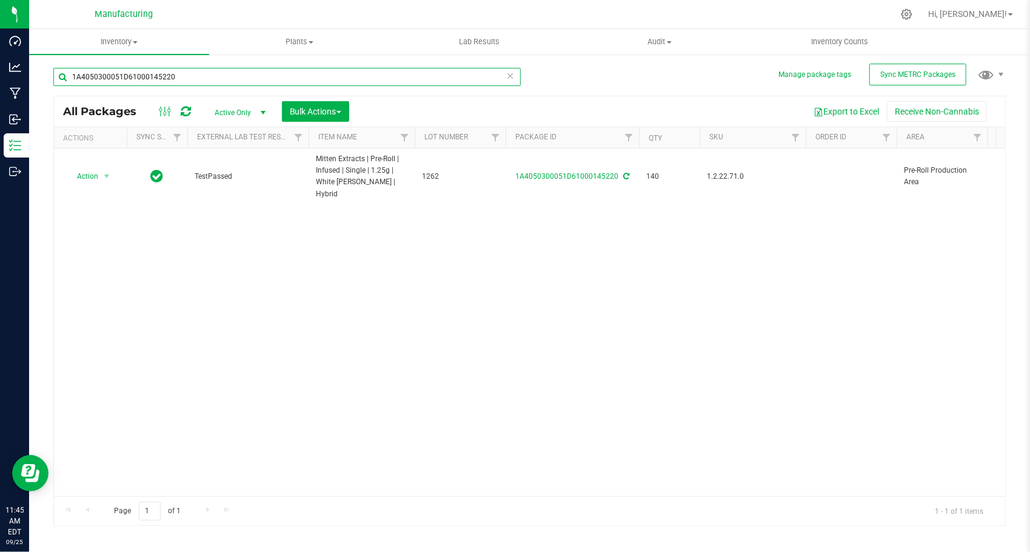
click at [269, 79] on input "1A4050300051D61000145220" at bounding box center [287, 77] width 468 height 18
paste input "4"
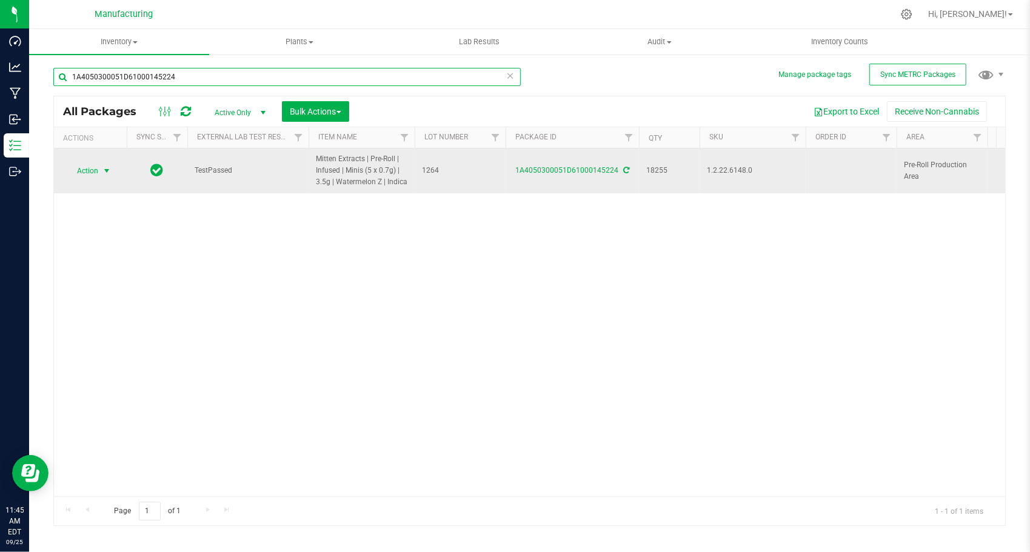
type input "1A4050300051D61000145224"
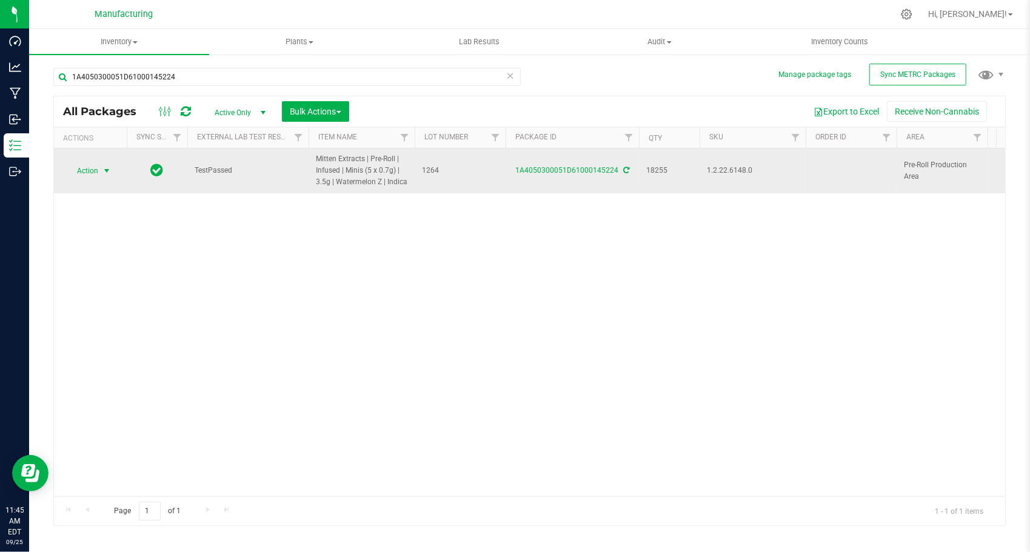
click at [94, 173] on span "Action" at bounding box center [82, 171] width 33 height 17
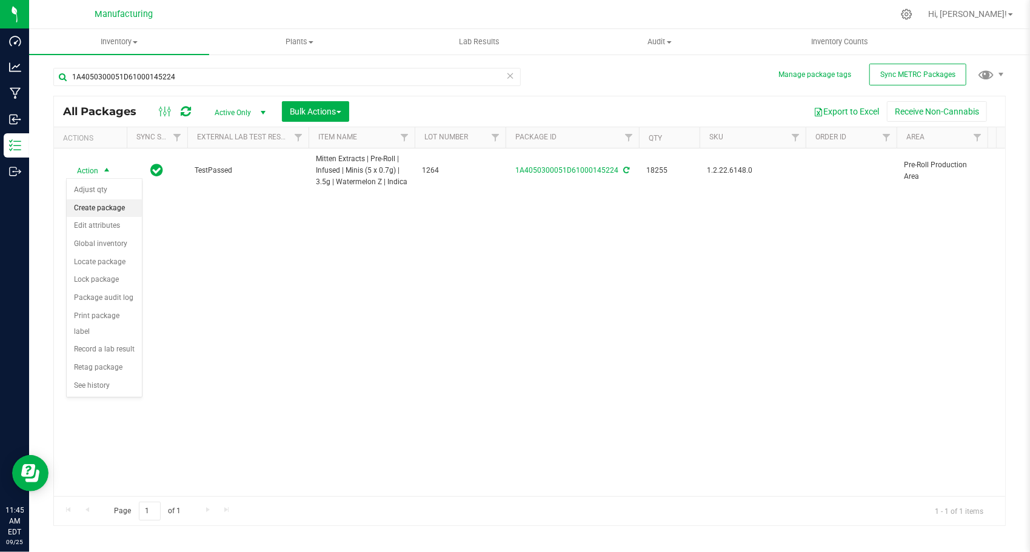
click at [107, 206] on li "Create package" at bounding box center [104, 208] width 75 height 18
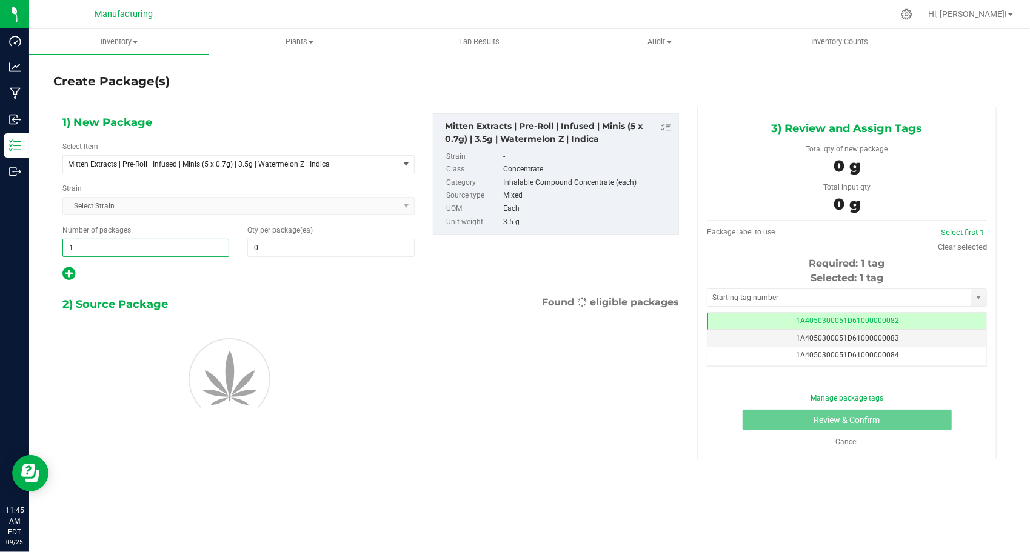
click at [160, 245] on span "1 1" at bounding box center [145, 248] width 167 height 18
type input "150"
click at [263, 245] on span at bounding box center [330, 248] width 167 height 18
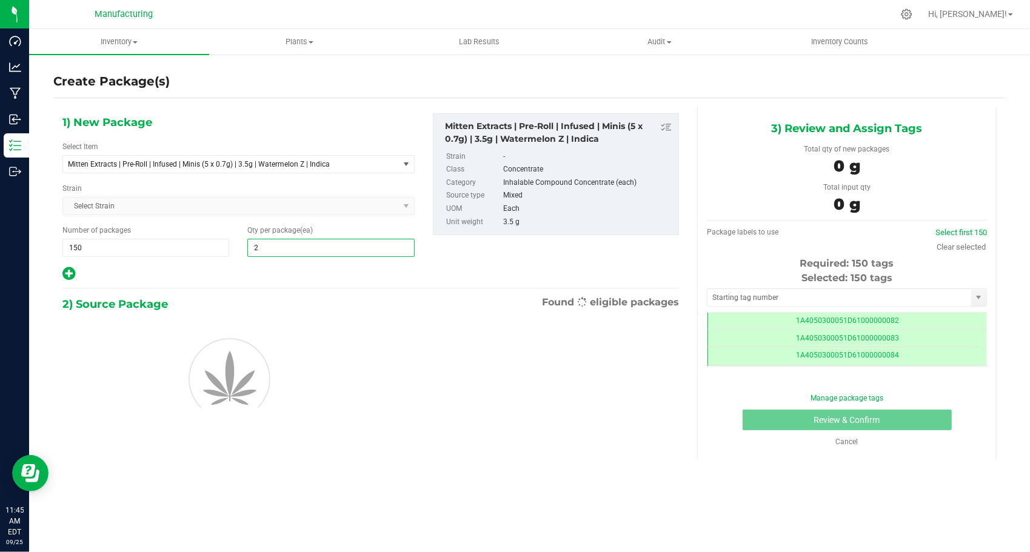
type input "24"
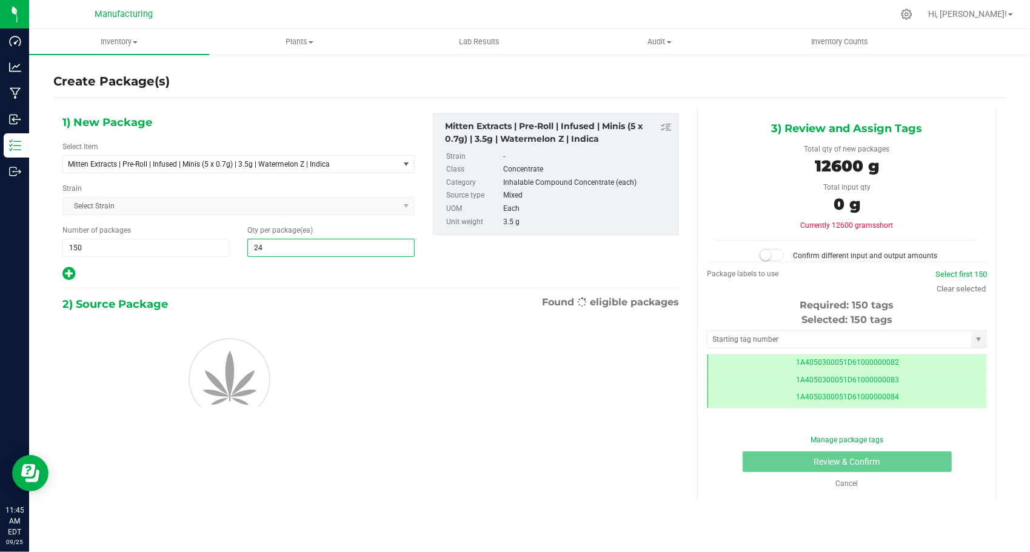
type input "24"
click at [230, 264] on div "1) New Package Select Item Mitten Extracts | Pre-Roll | Infused | Minis (5 x 0.…" at bounding box center [238, 197] width 370 height 169
click at [720, 335] on input "text" at bounding box center [840, 339] width 264 height 17
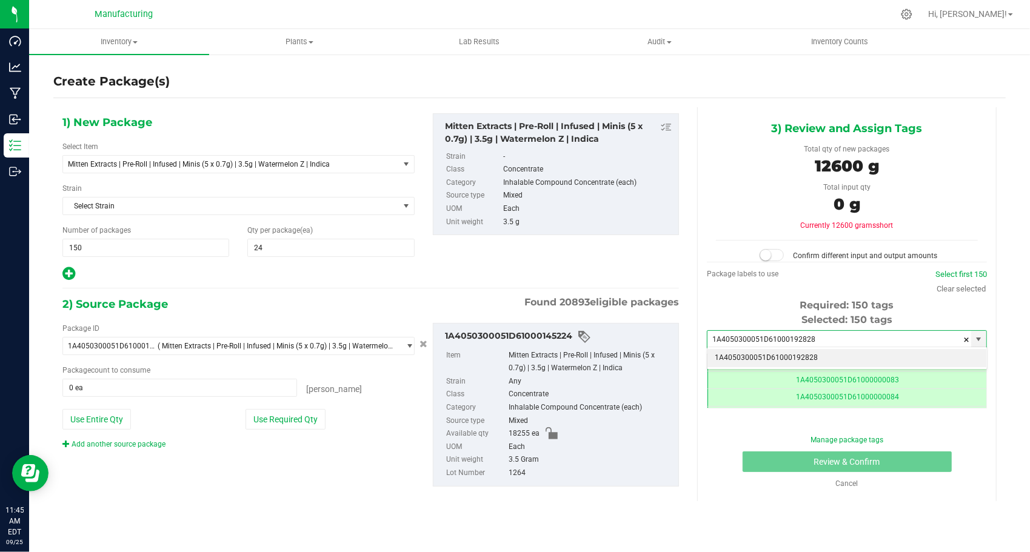
click at [749, 353] on li "1A4050300051D61000192828" at bounding box center [847, 358] width 279 height 18
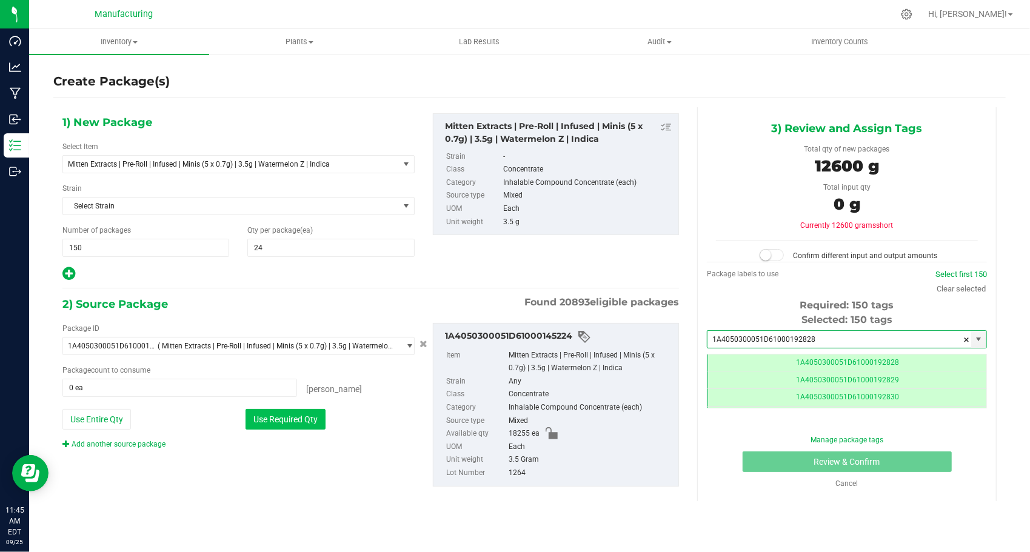
type input "1A4050300051D61000192828"
click at [293, 423] on button "Use Required Qty" at bounding box center [286, 419] width 80 height 21
type input "3600 ea"
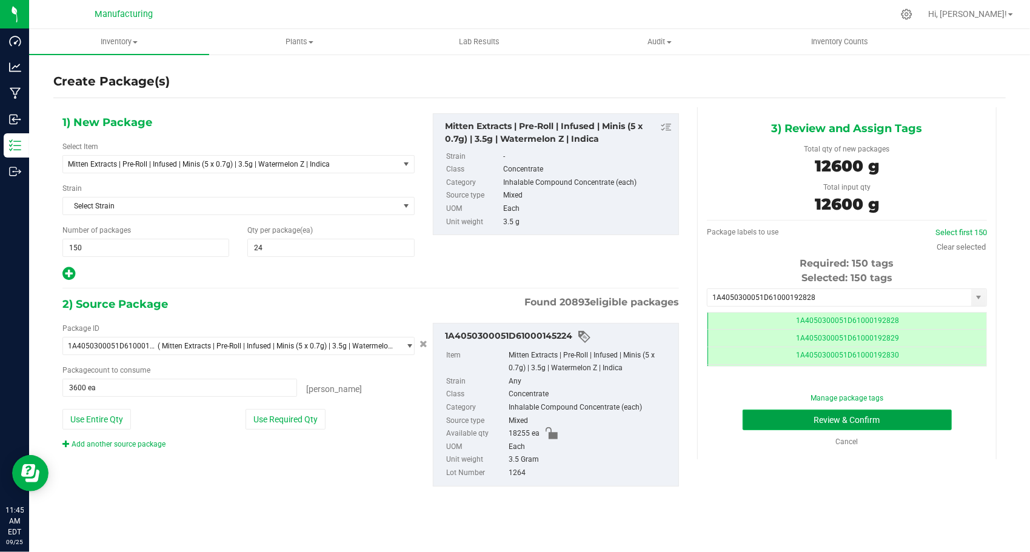
click at [766, 421] on button "Review & Confirm" at bounding box center [847, 420] width 209 height 21
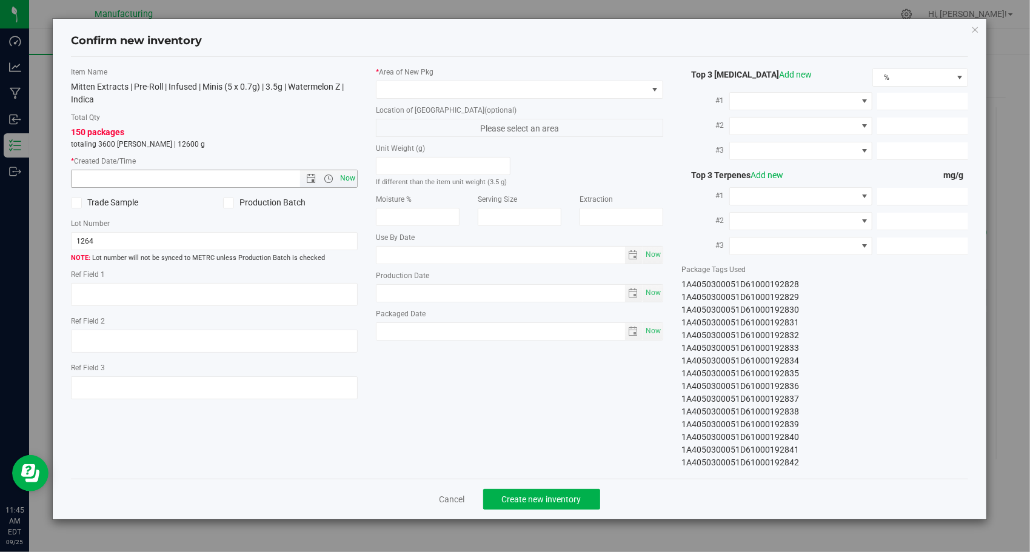
click at [352, 181] on span "Now" at bounding box center [348, 179] width 21 height 18
type input "[DATE] 11:45 AM"
click at [417, 87] on span at bounding box center [512, 89] width 271 height 17
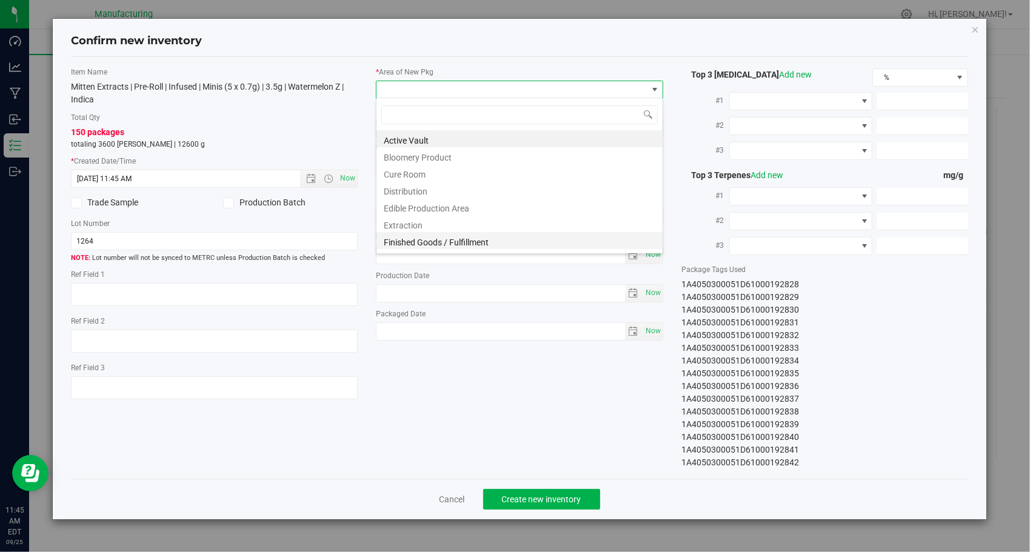
click at [421, 235] on li "Finished Goods / Fulfillment" at bounding box center [520, 240] width 286 height 17
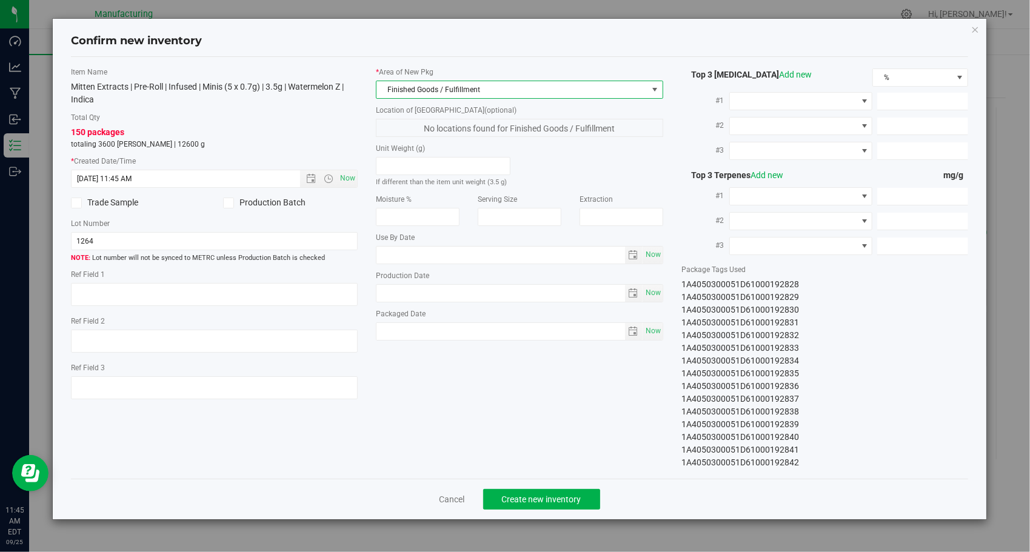
click at [433, 365] on div "Item Name Mitten Extracts | Pre-Roll | Infused | Minis (5 x 0.7g) | 3.5g | Wate…" at bounding box center [520, 268] width 916 height 403
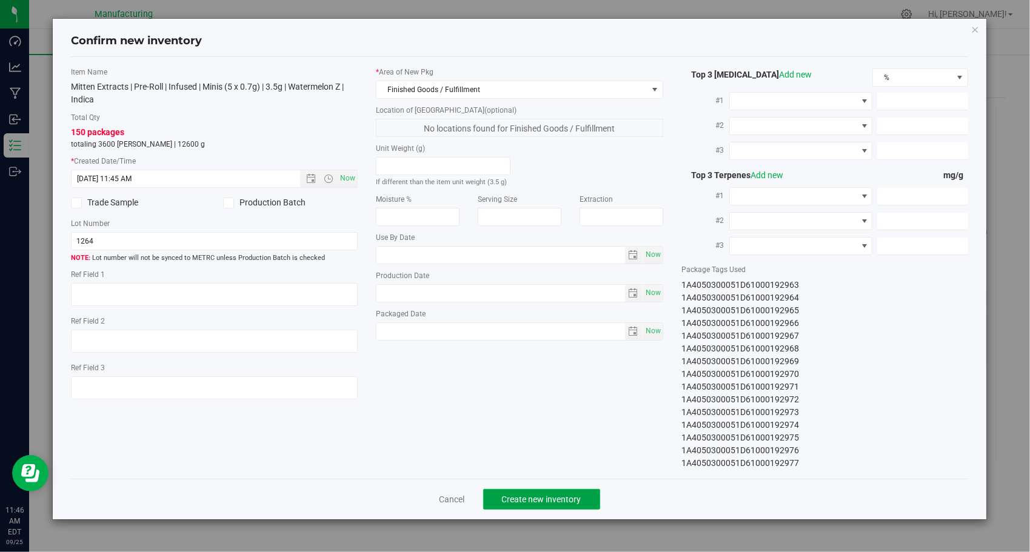
click at [514, 495] on span "Create new inventory" at bounding box center [541, 500] width 79 height 10
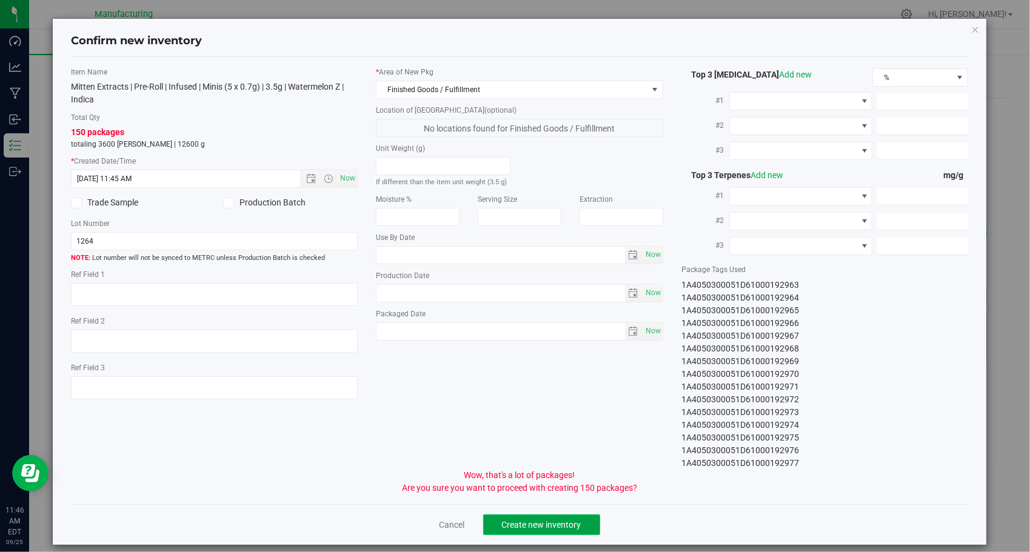
click at [517, 523] on span "Create new inventory" at bounding box center [541, 525] width 79 height 10
